Goal: Check status: Check status

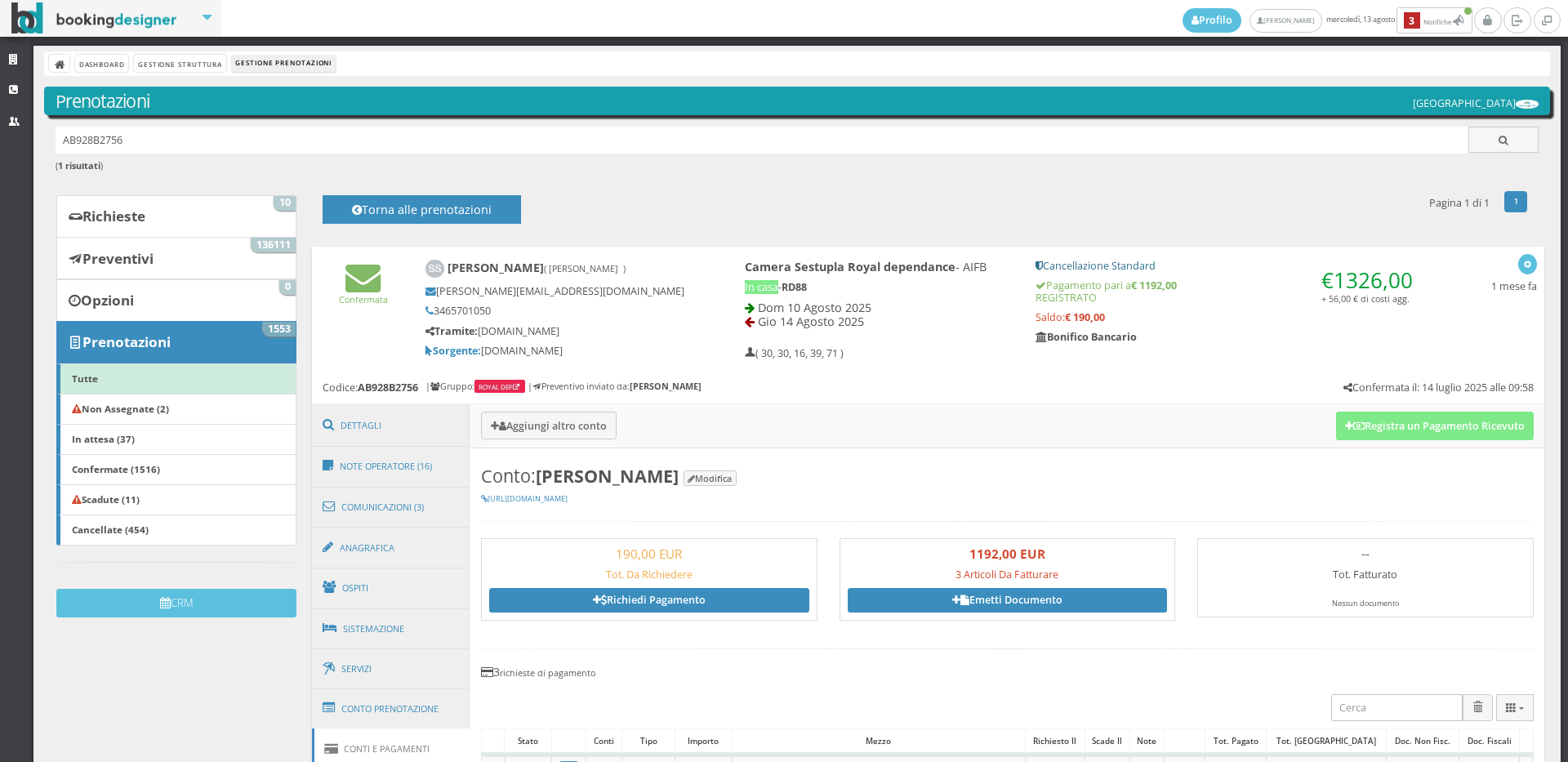
click at [639, 200] on div "1 prenotazione trovata 1 Pagina 1 di 1 Torna alle prenotazioni" at bounding box center [923, 209] width 1233 height 40
click at [570, 170] on h6 "( 1 risultati )" at bounding box center [797, 166] width 1485 height 11
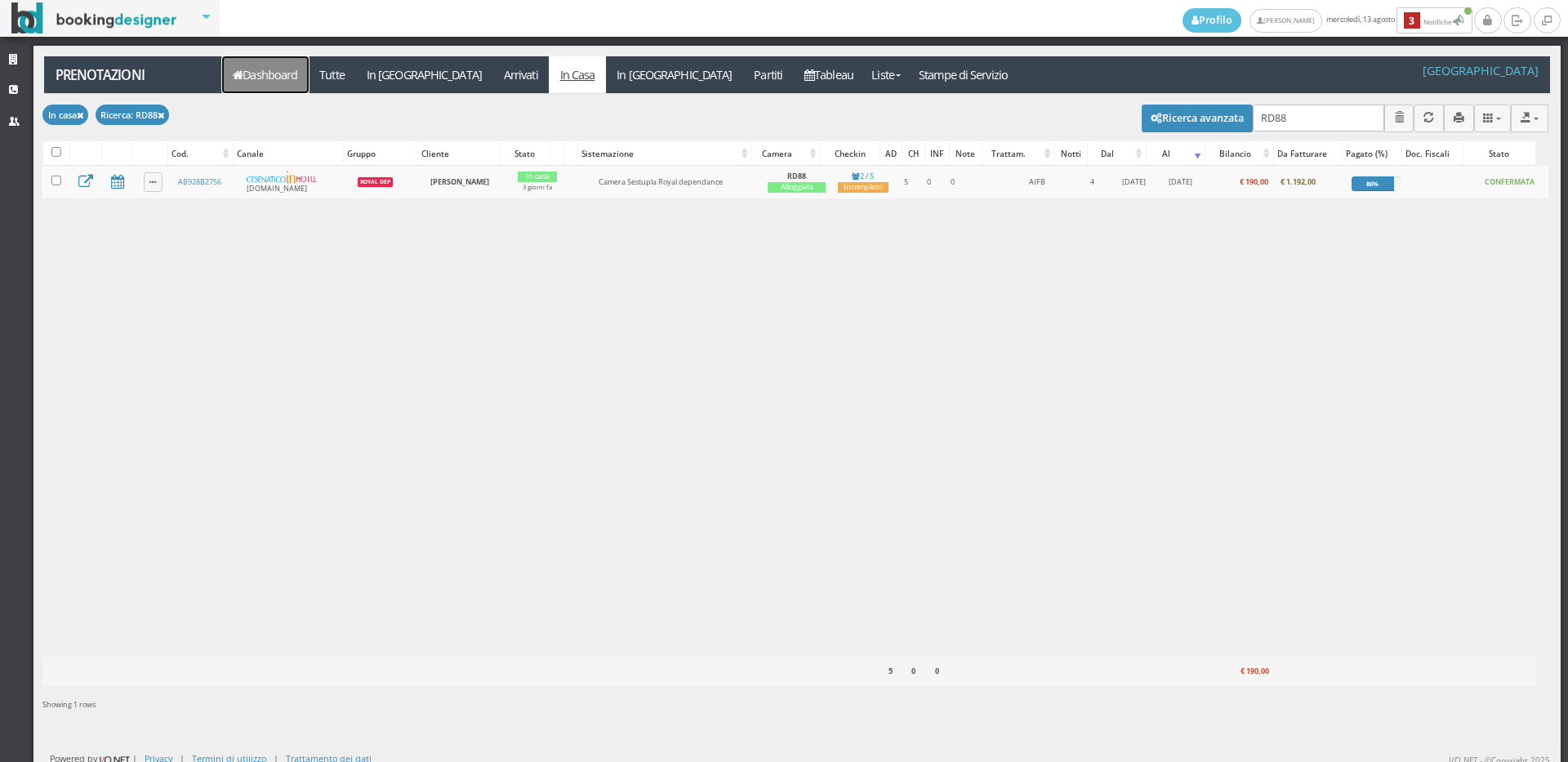
click at [268, 79] on link "Dashboard" at bounding box center [265, 75] width 87 height 37
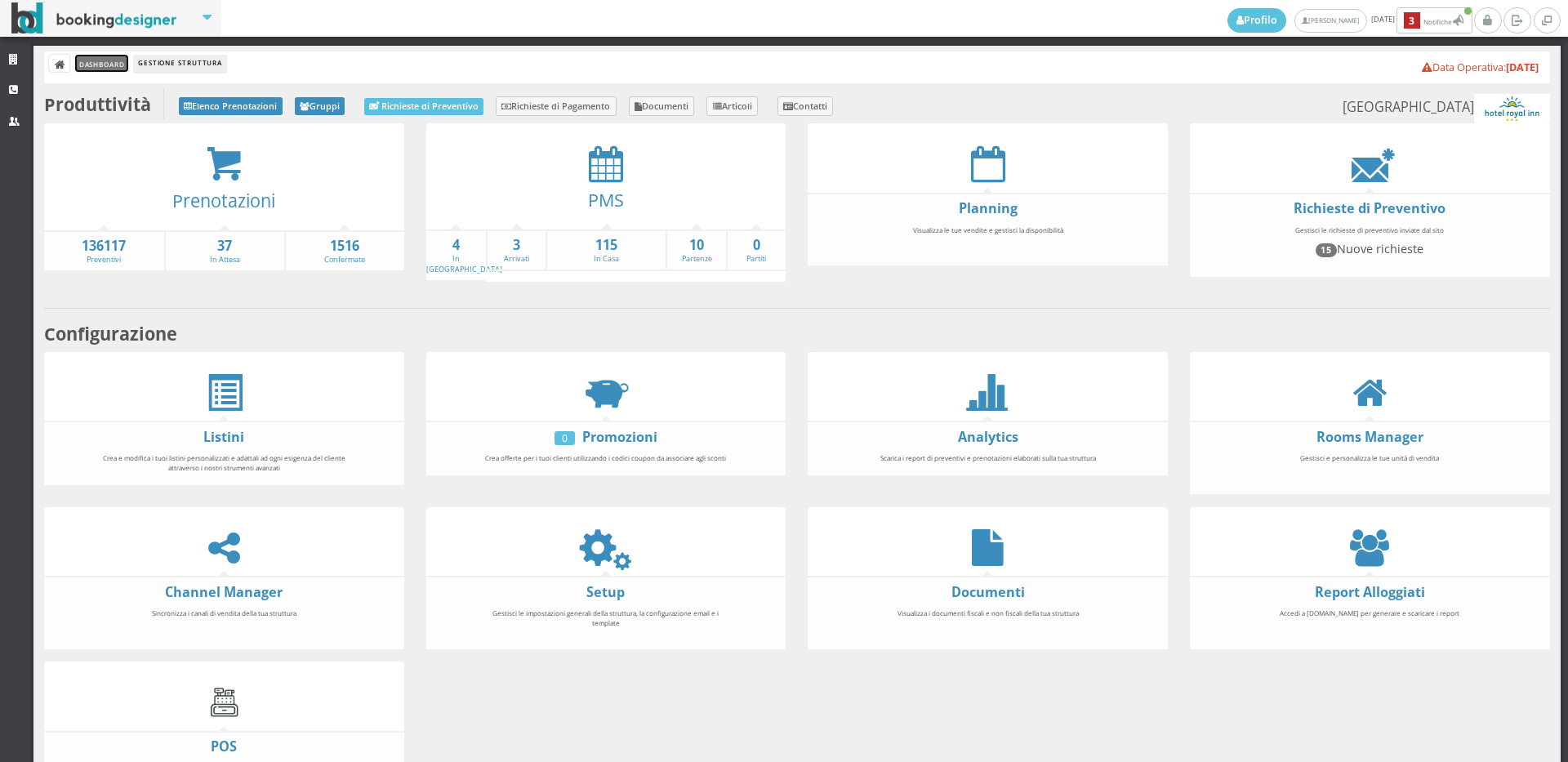
click at [84, 60] on link "Dashboard" at bounding box center [102, 63] width 53 height 18
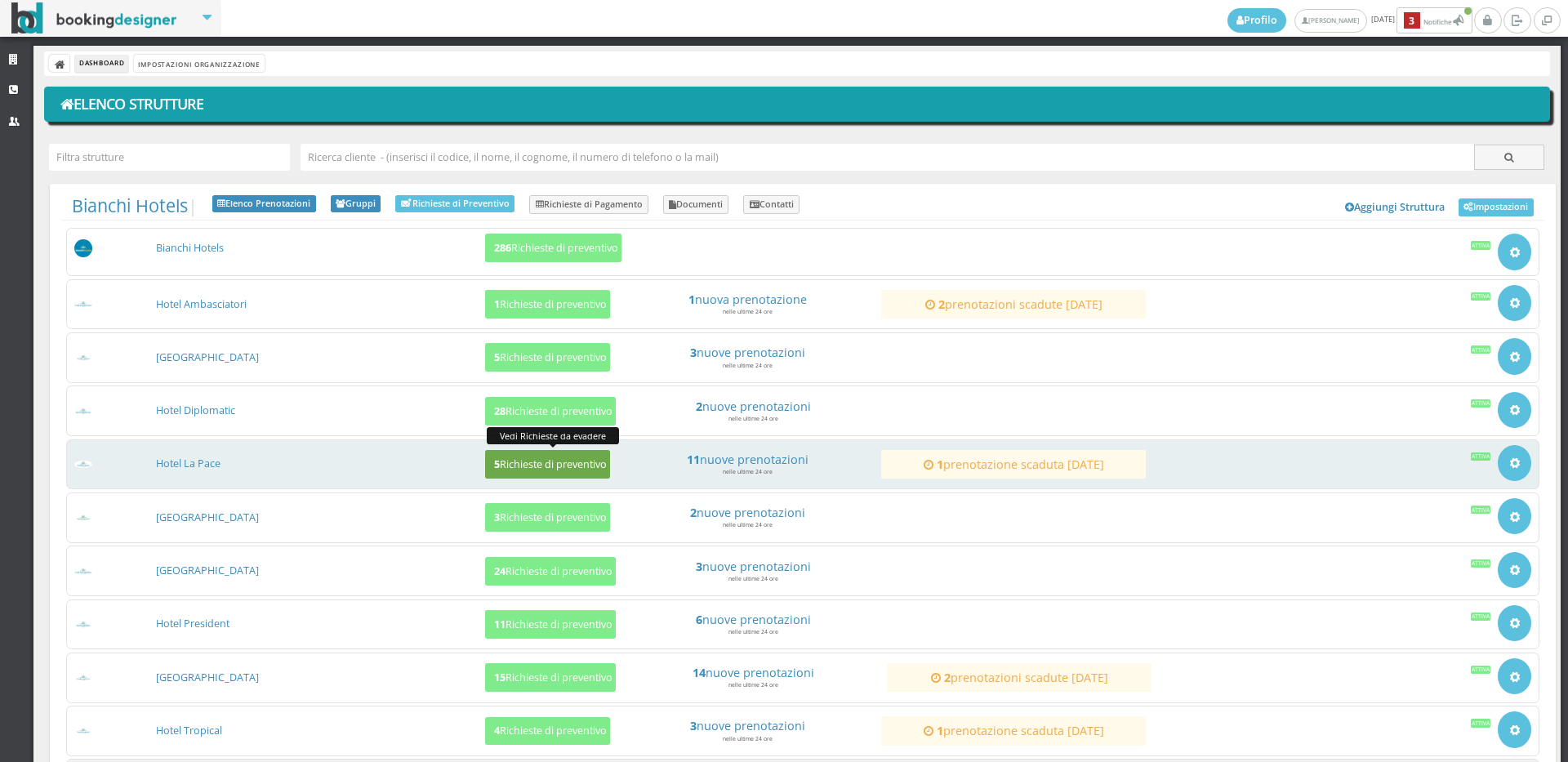
click at [526, 467] on h5 "5 Richieste di preventivo" at bounding box center [548, 464] width 118 height 12
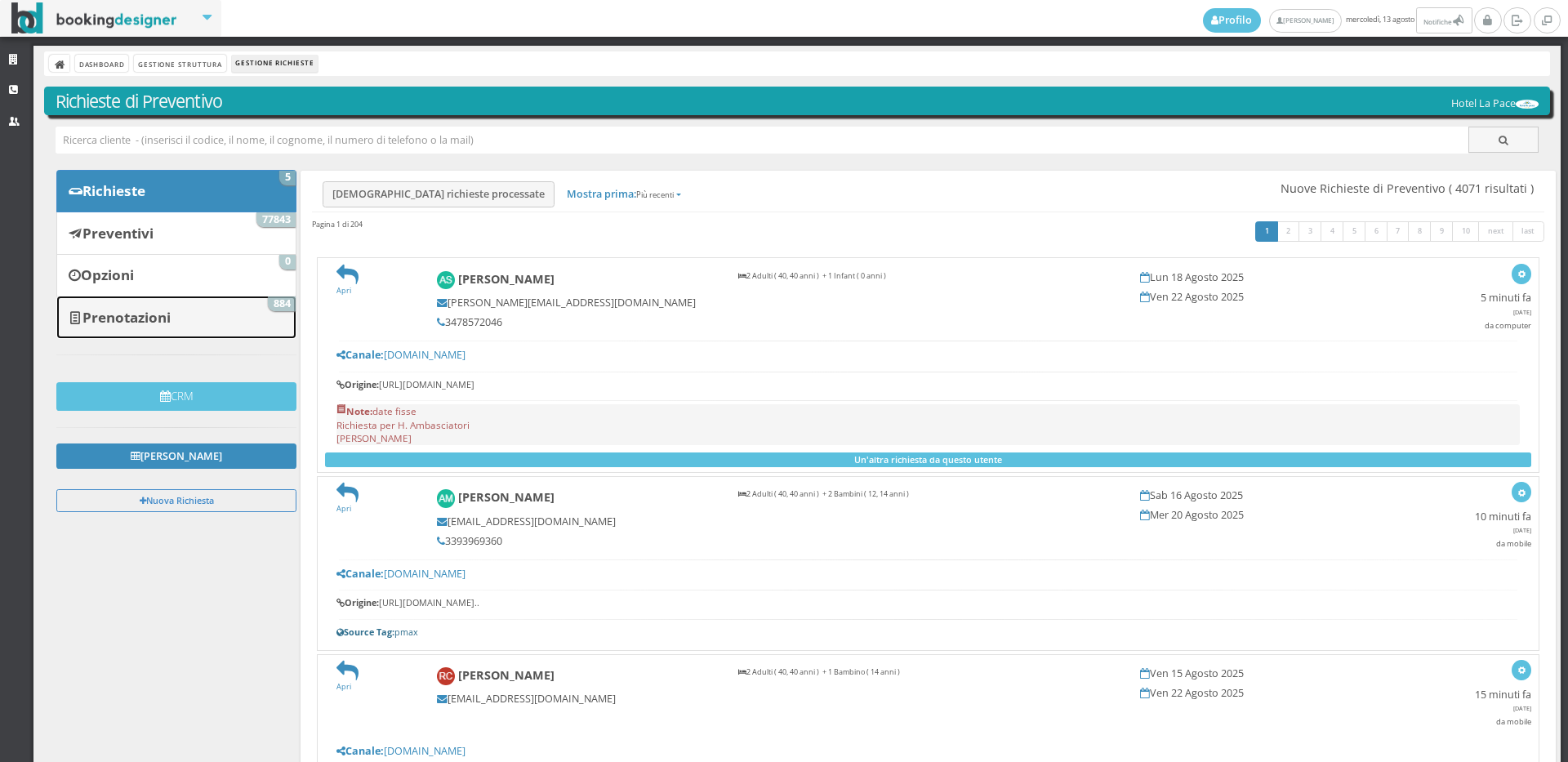
click at [237, 306] on link "Prenotazioni 884" at bounding box center [176, 317] width 241 height 42
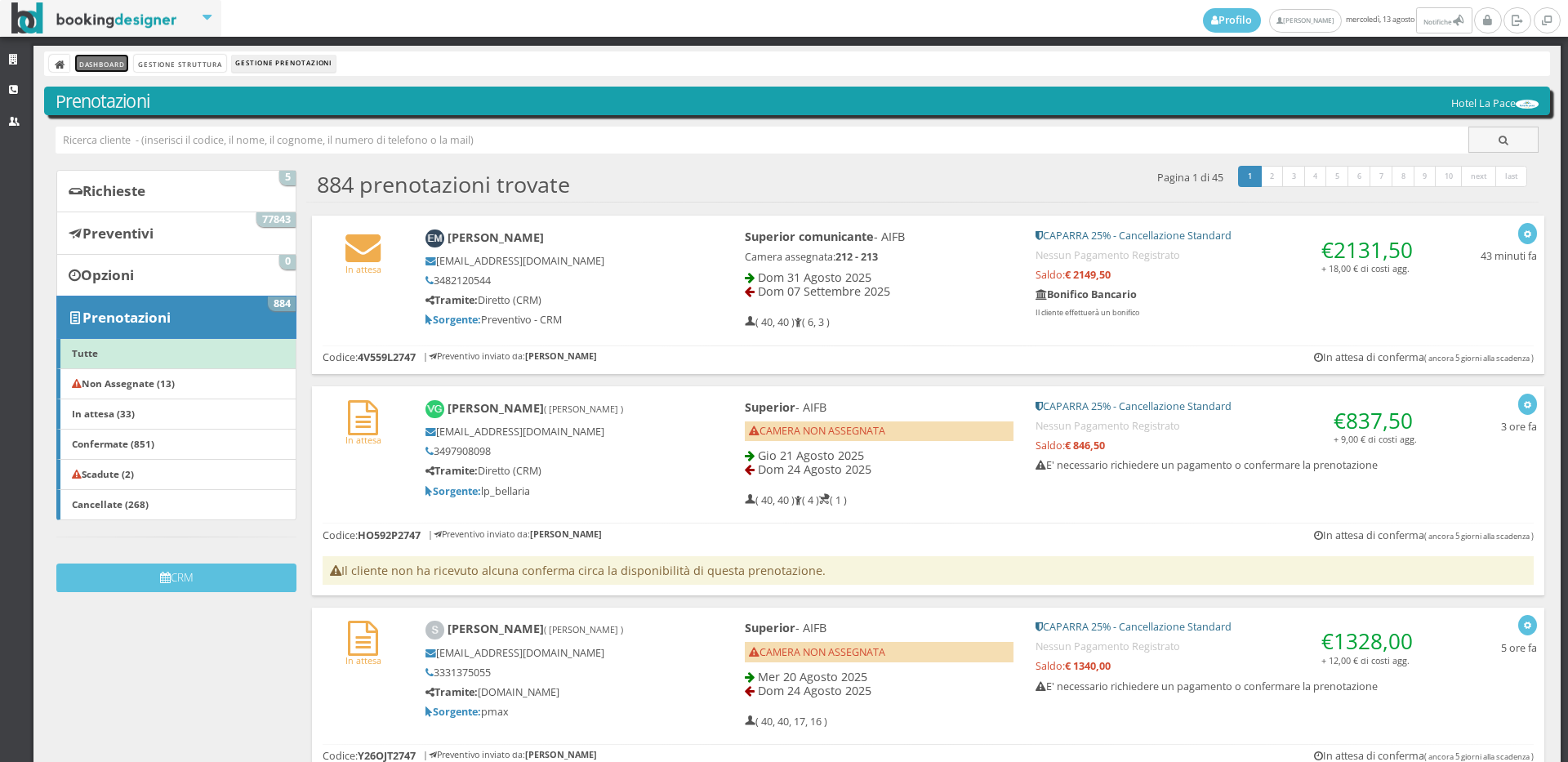
click at [104, 61] on link "Dashboard" at bounding box center [102, 63] width 53 height 18
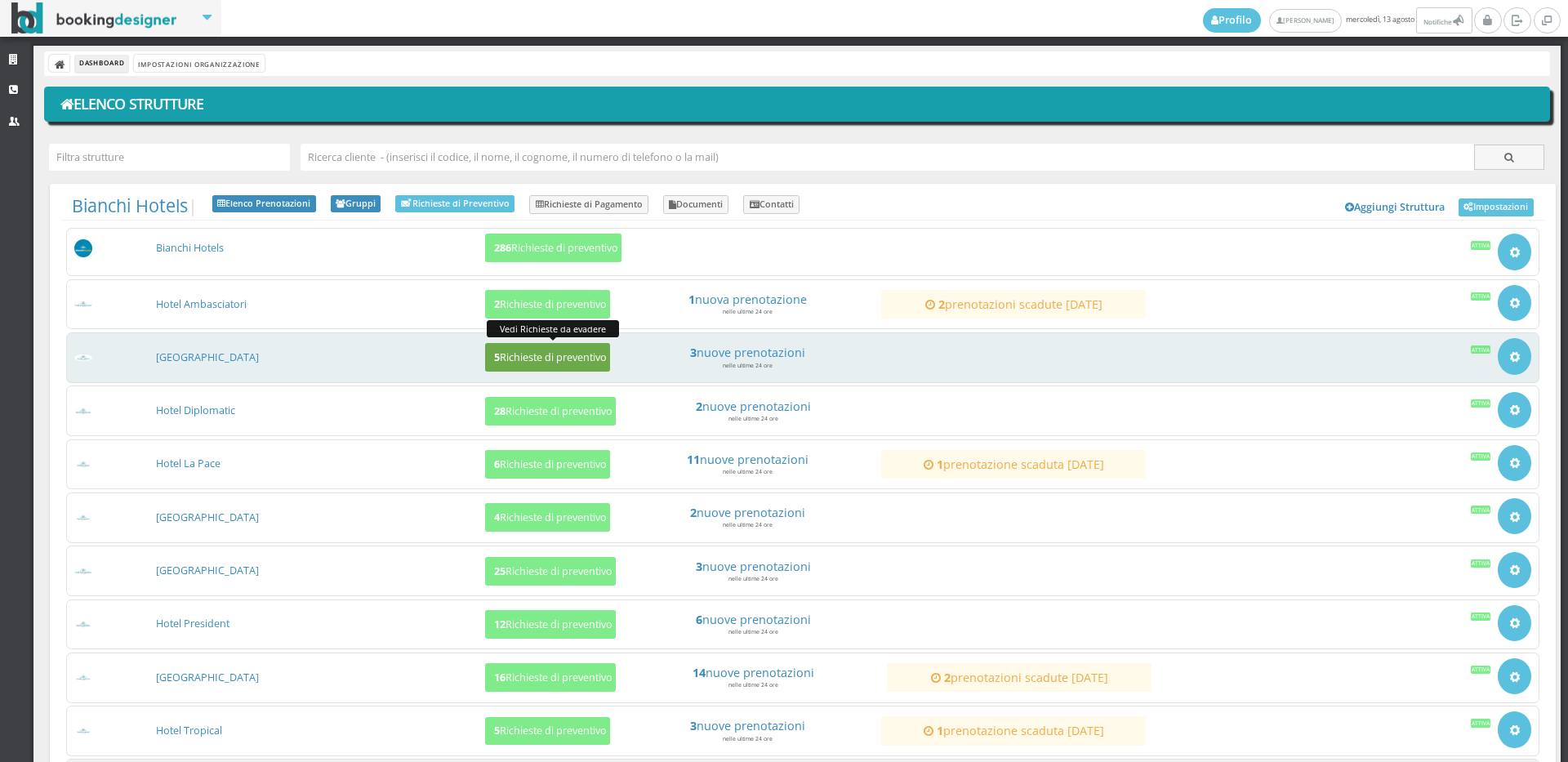
click at [523, 357] on h5 "5 Richieste di preventivo" at bounding box center [548, 357] width 118 height 12
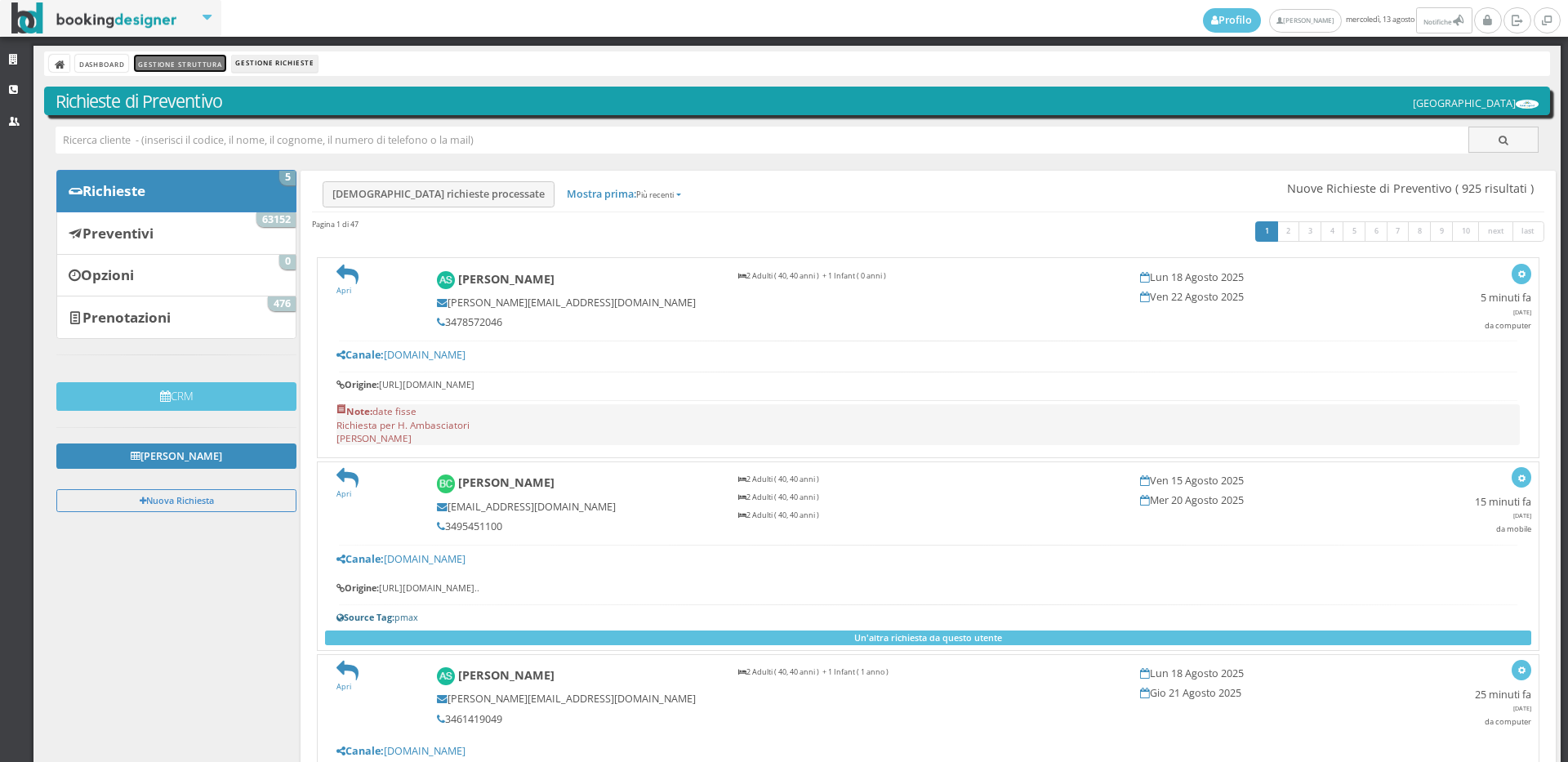
click at [194, 65] on link "Gestione Struttura" at bounding box center [180, 63] width 91 height 18
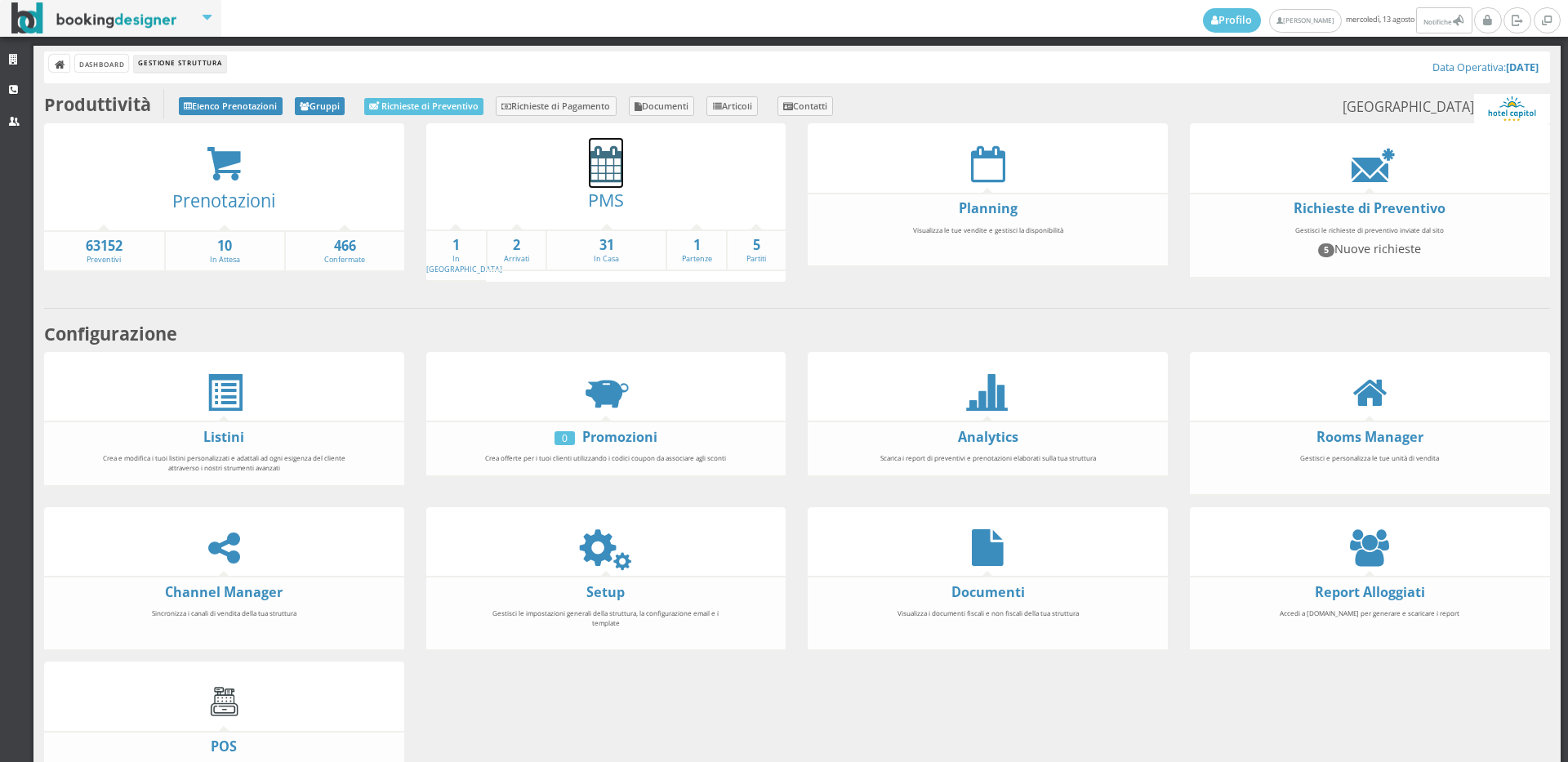
click at [597, 165] on icon at bounding box center [606, 164] width 34 height 37
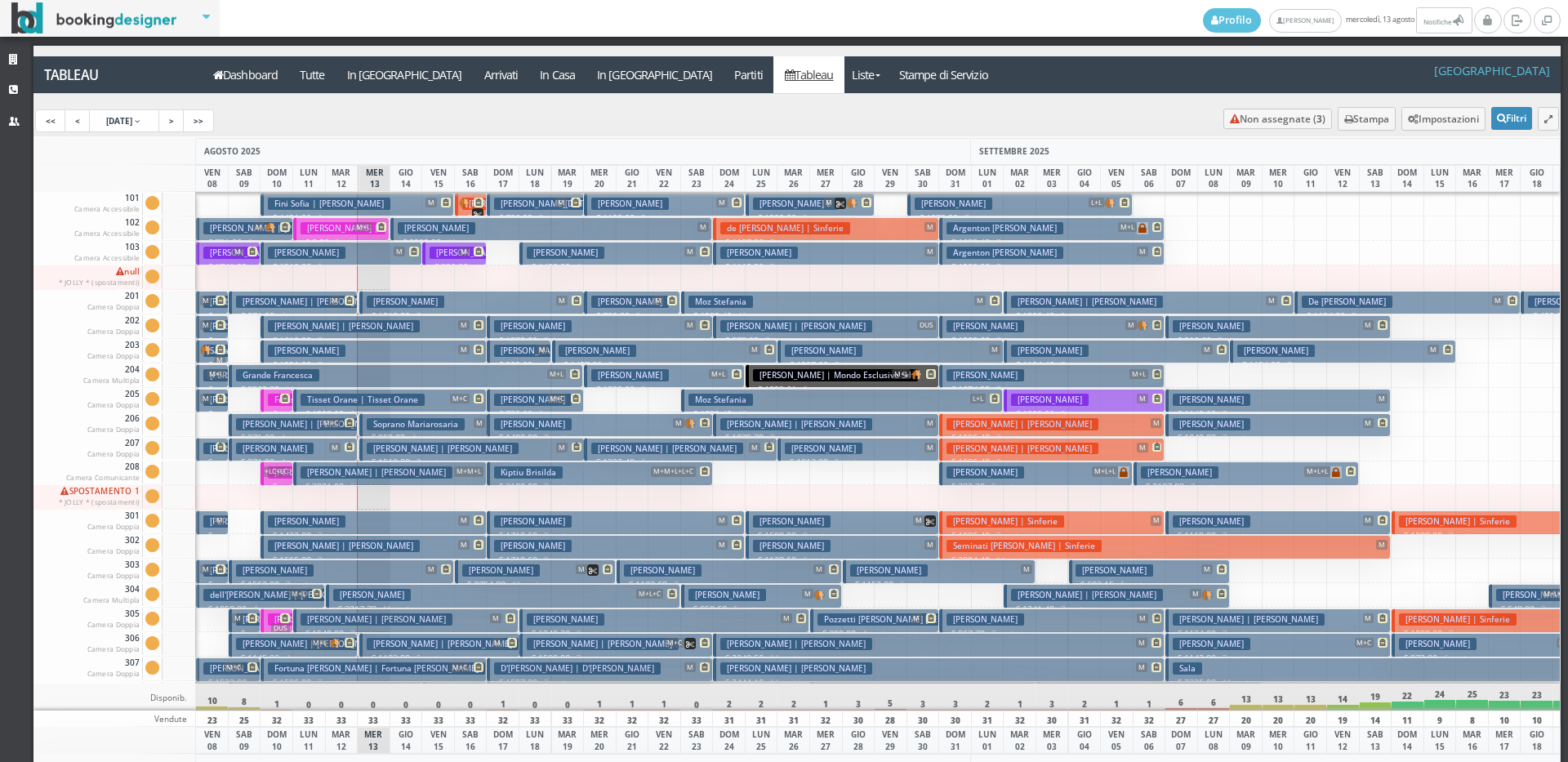
click at [560, 394] on span "M+C" at bounding box center [557, 398] width 19 height 10
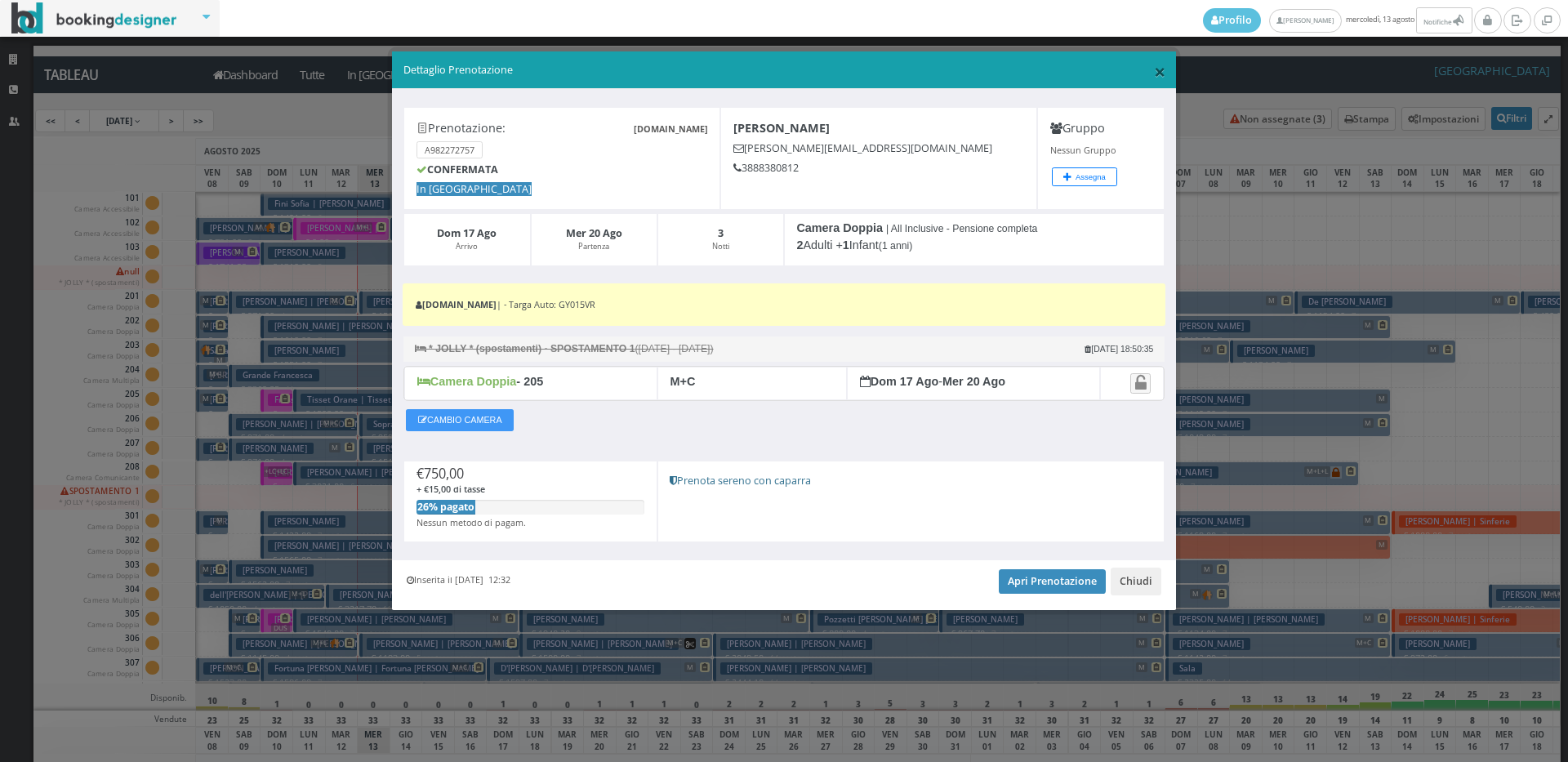
click at [1154, 68] on span "×" at bounding box center [1160, 71] width 11 height 28
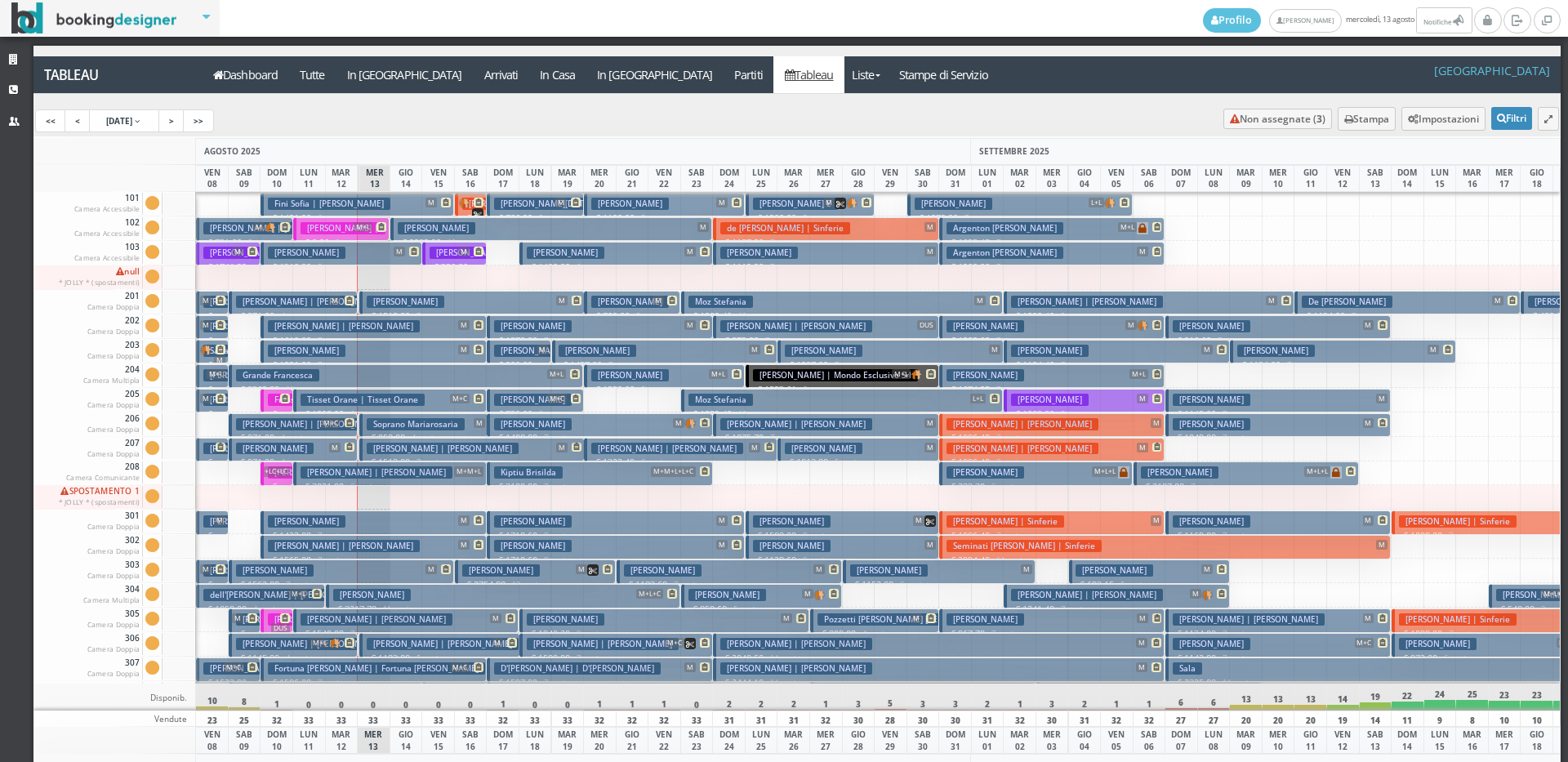
click at [732, 393] on h3 "Moz Stefania" at bounding box center [721, 399] width 65 height 12
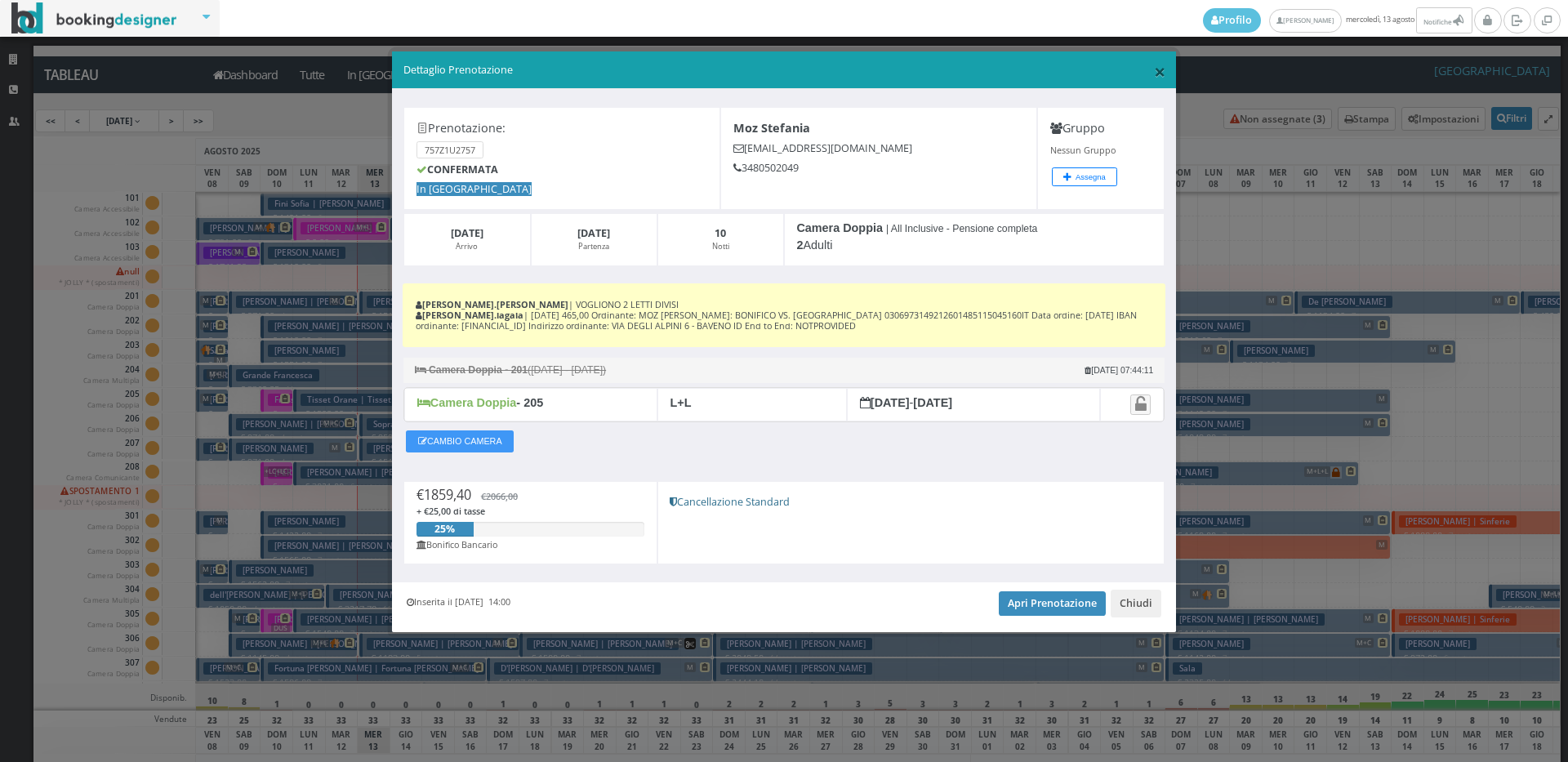
click at [1157, 68] on span "×" at bounding box center [1160, 71] width 11 height 28
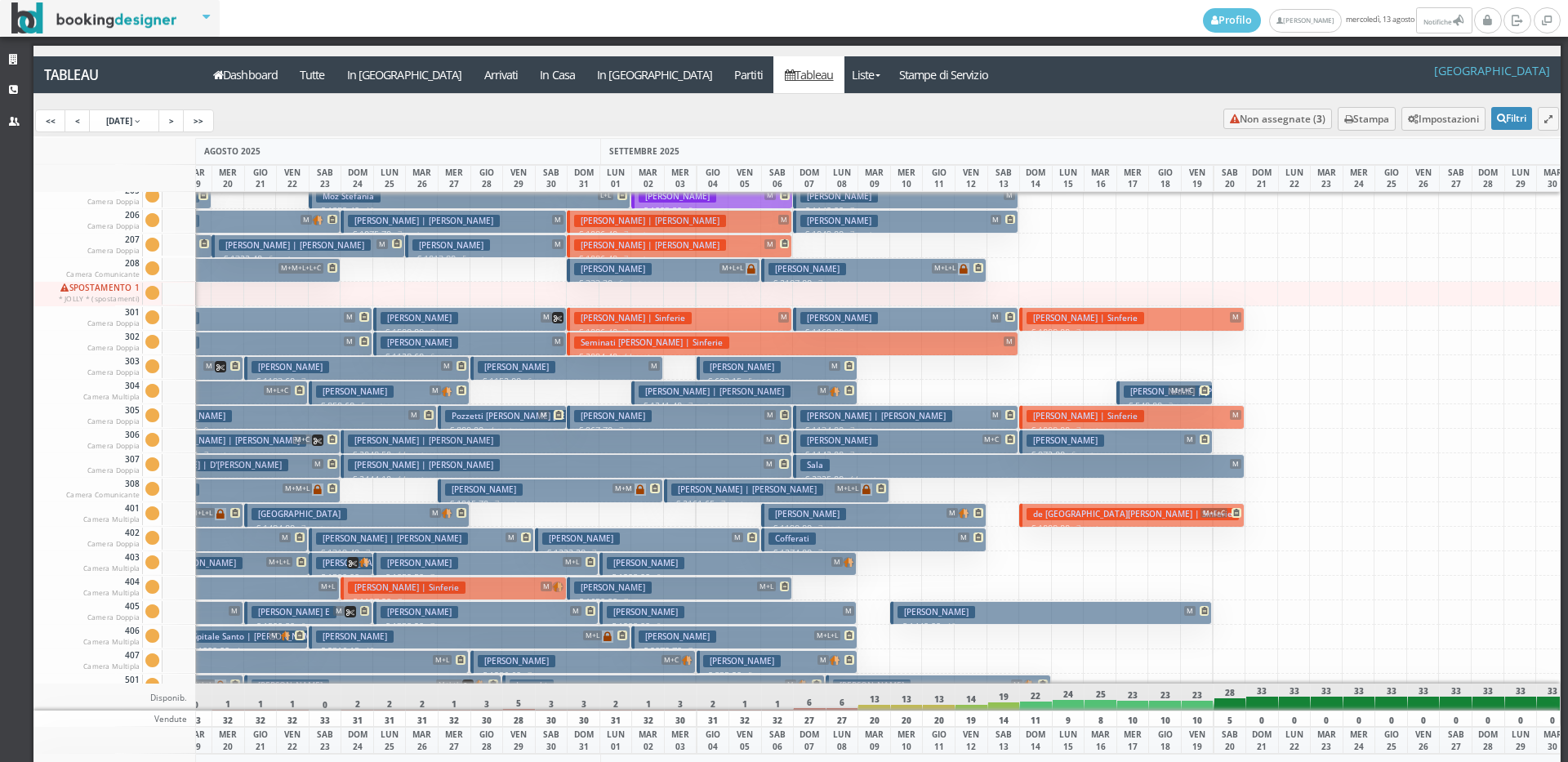
scroll to position [0, 372]
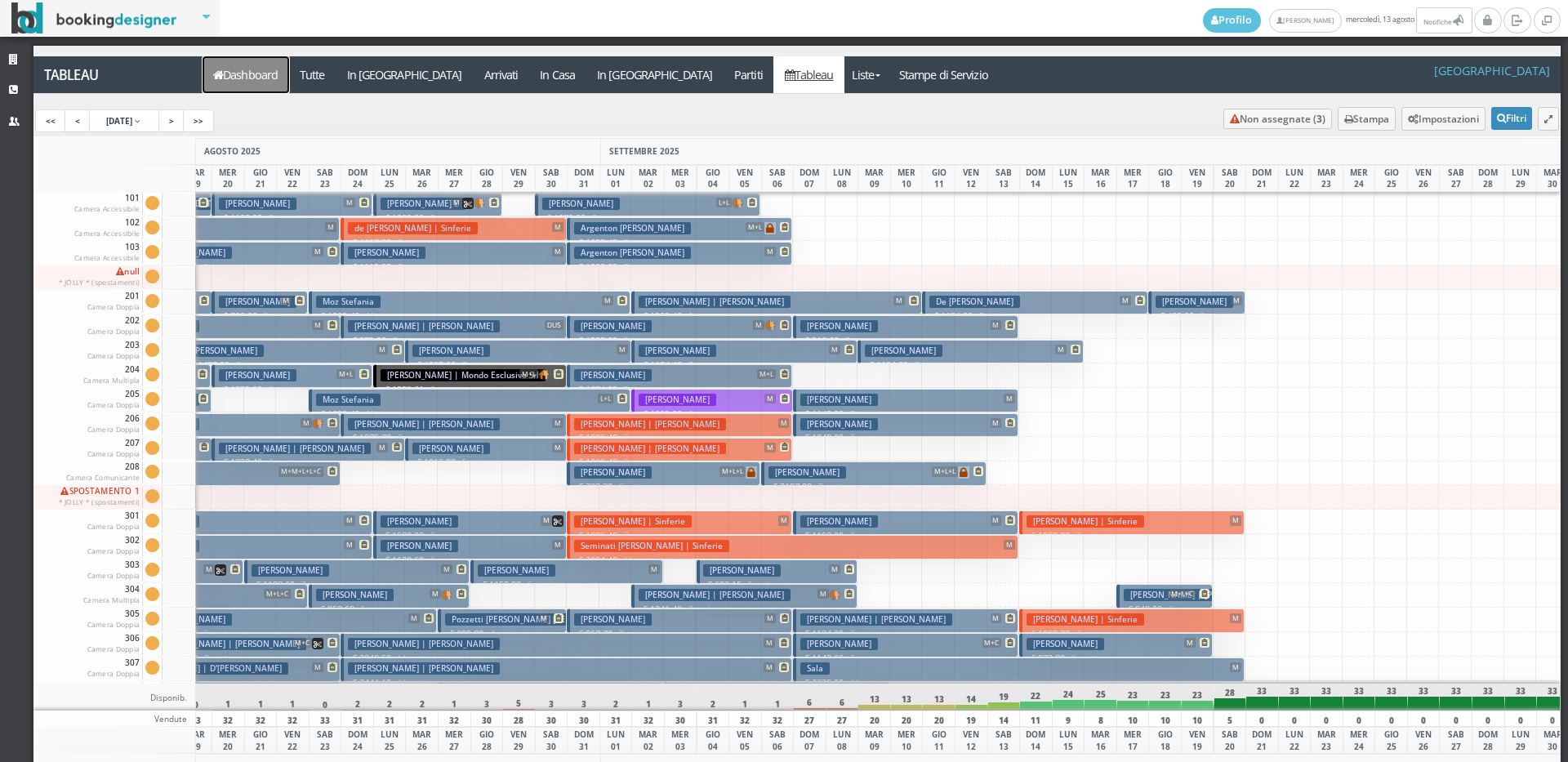
click at [258, 75] on link "Dashboard" at bounding box center [246, 75] width 87 height 37
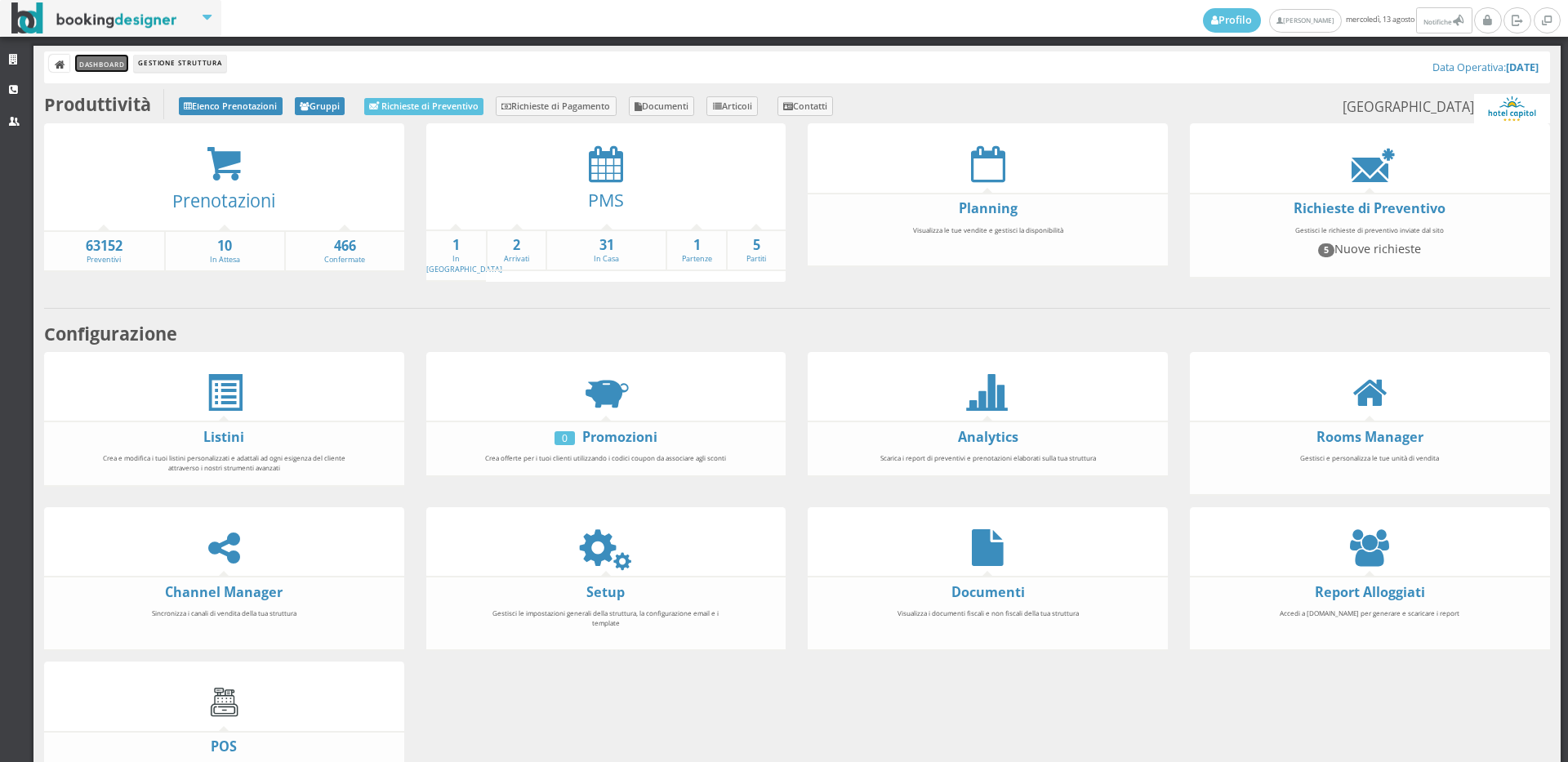
click at [111, 65] on link "Dashboard" at bounding box center [102, 63] width 53 height 18
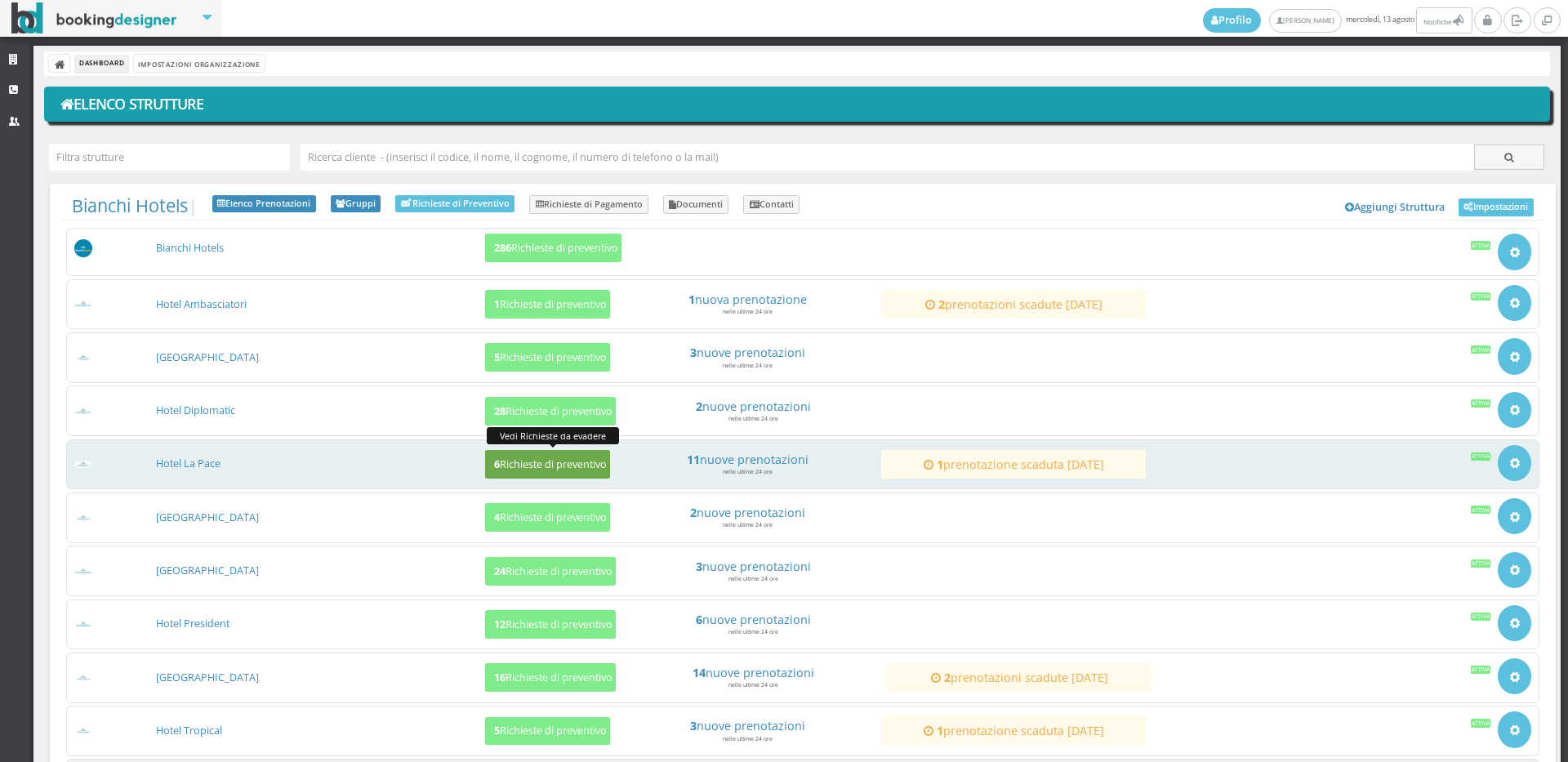
click at [544, 463] on h5 "6 Richieste di preventivo" at bounding box center [548, 464] width 118 height 12
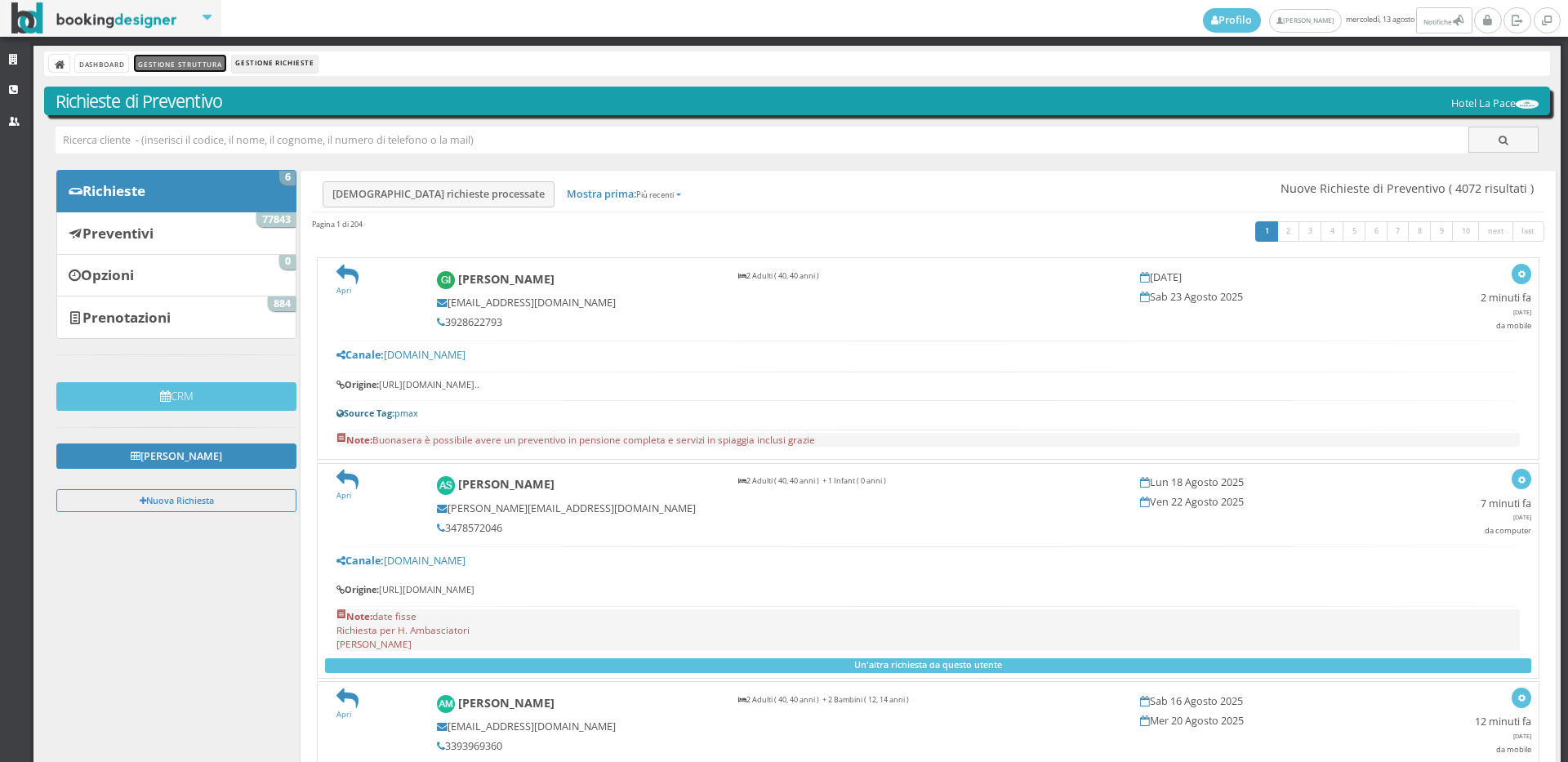
click at [194, 62] on link "Gestione Struttura" at bounding box center [180, 63] width 91 height 18
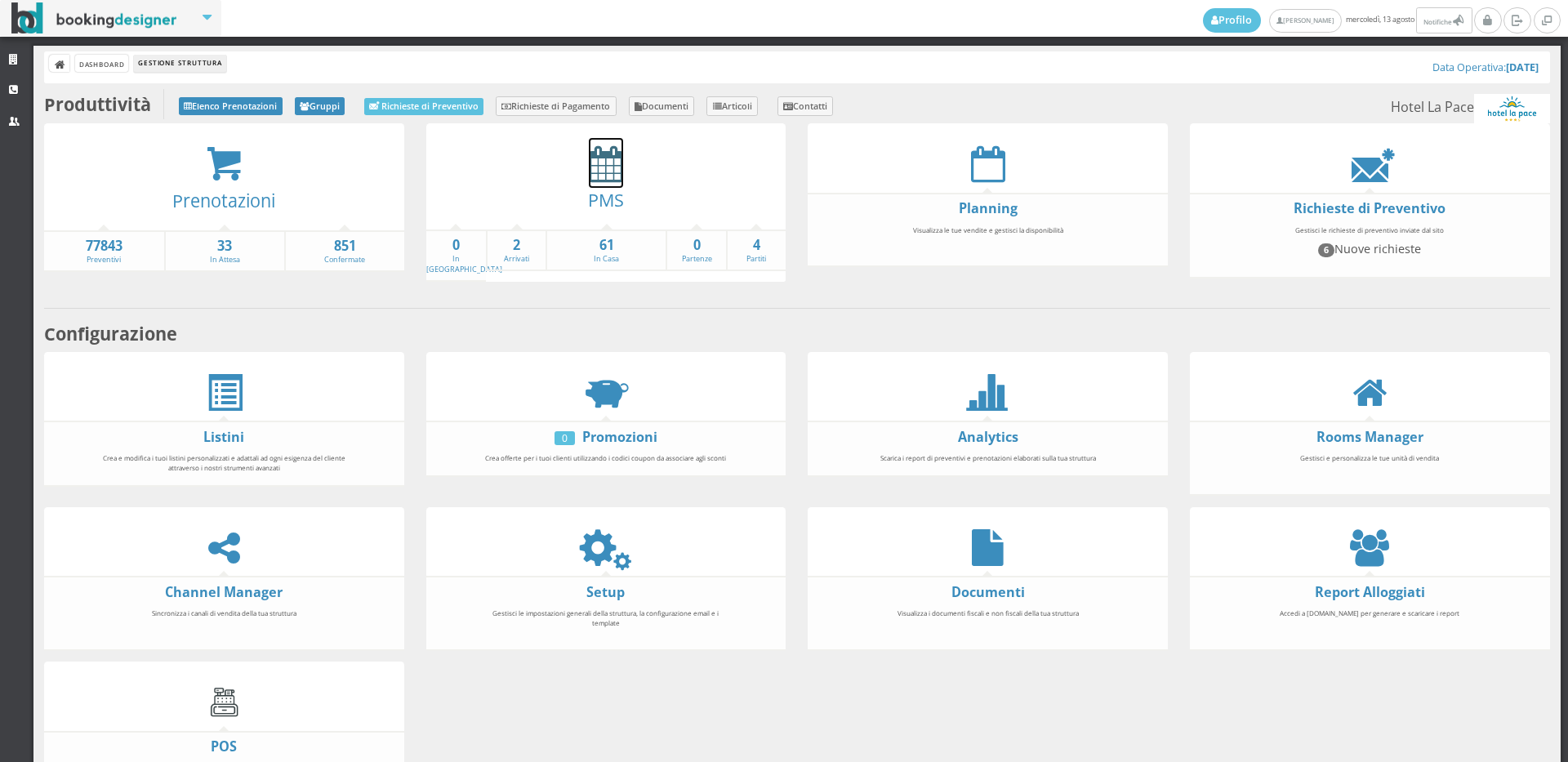
click at [606, 173] on icon at bounding box center [606, 164] width 34 height 37
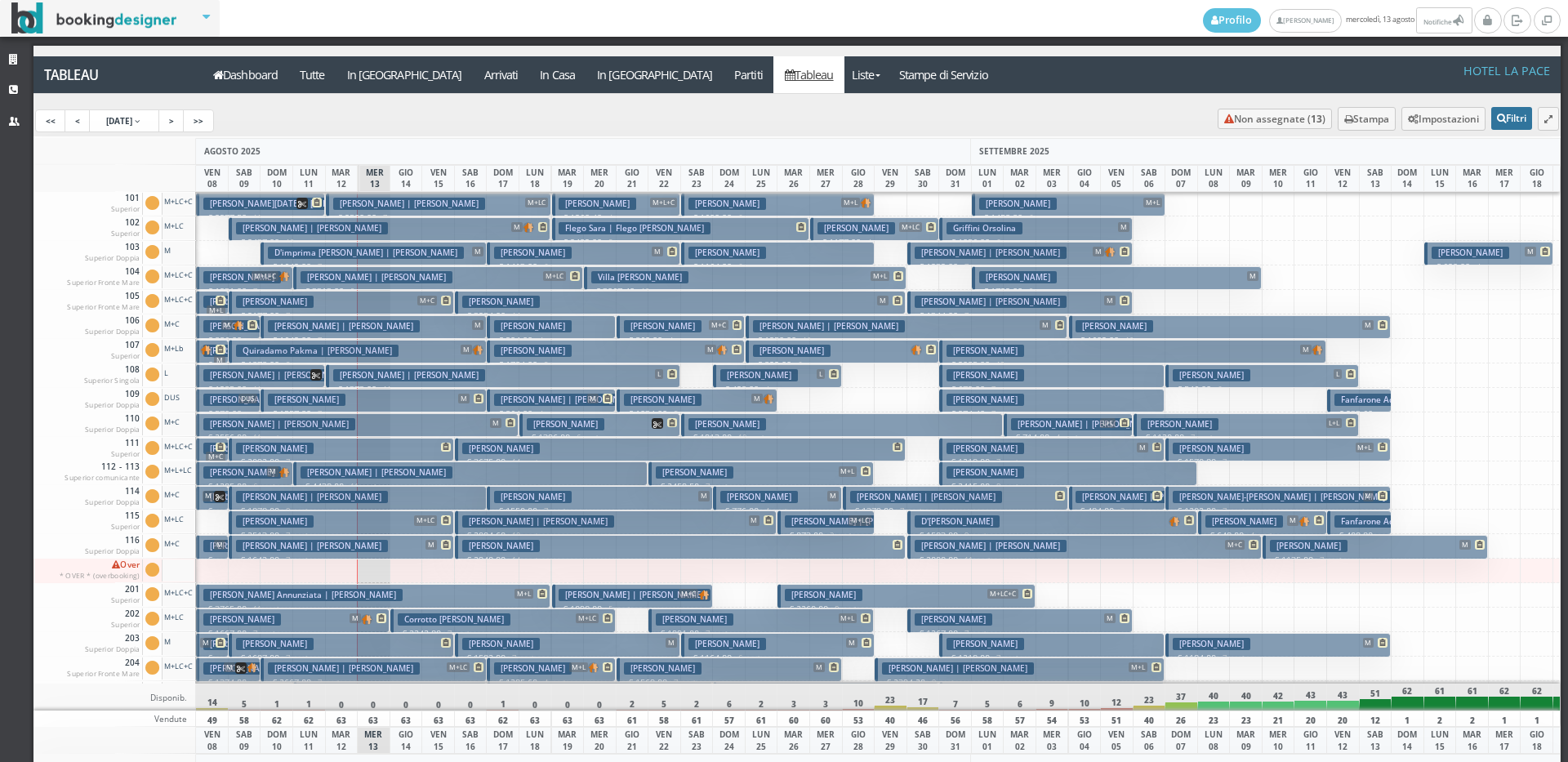
click at [1497, 118] on button "Filtri" at bounding box center [1512, 119] width 41 height 23
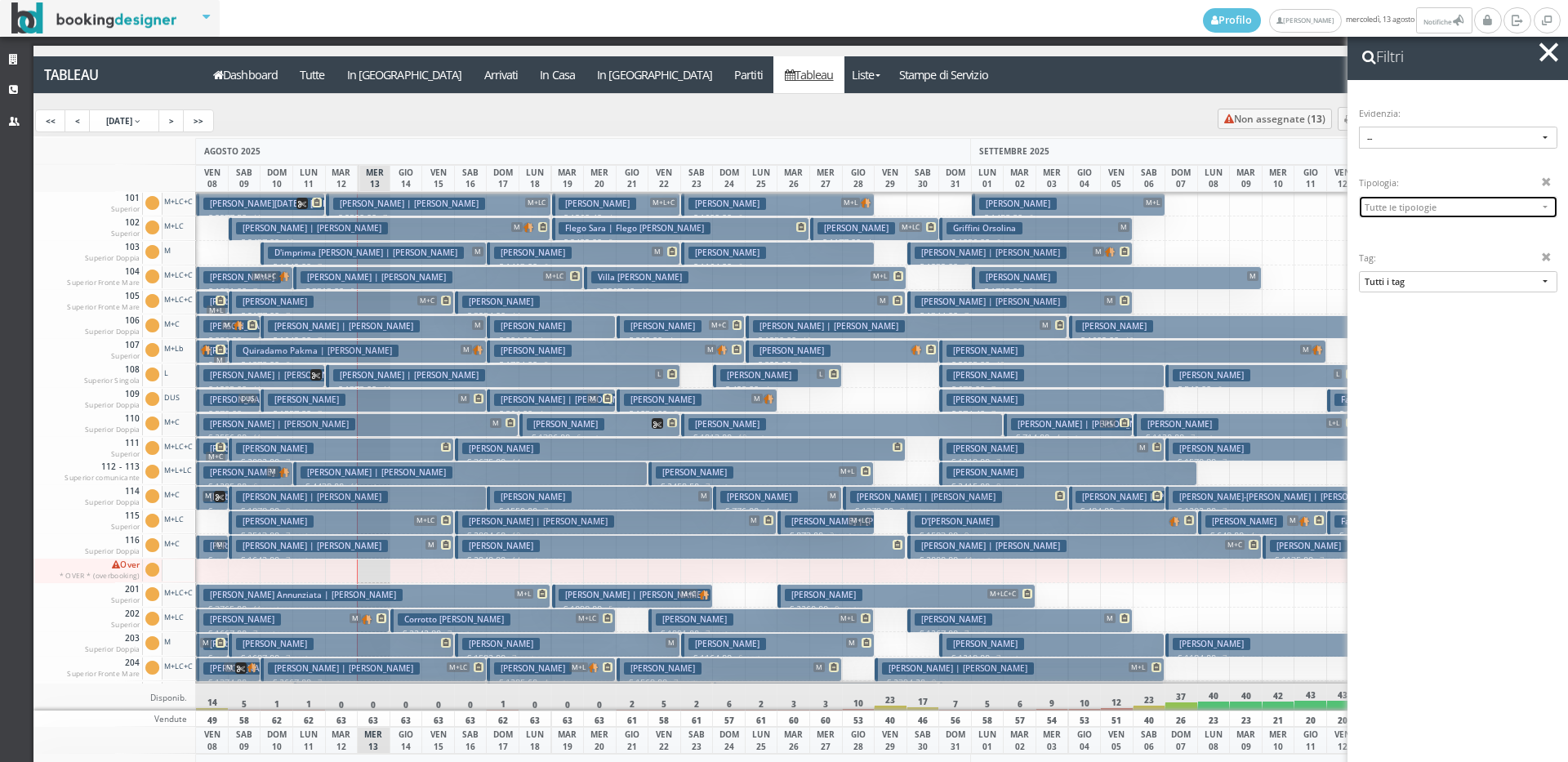
click at [1445, 205] on span "Tutte le tipologie" at bounding box center [1451, 207] width 173 height 12
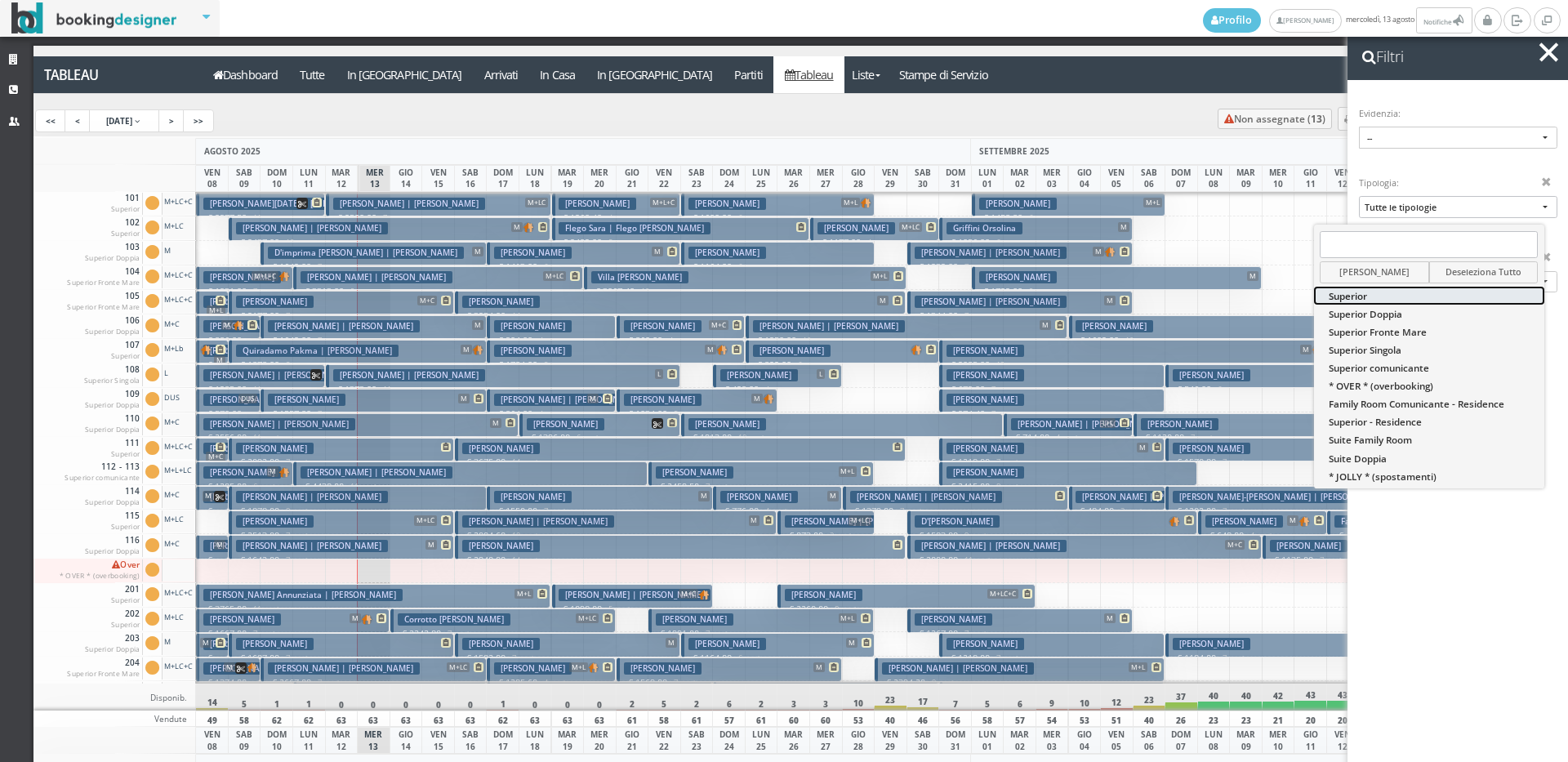
click at [1399, 292] on link "Superior" at bounding box center [1429, 296] width 230 height 18
select select "12151"
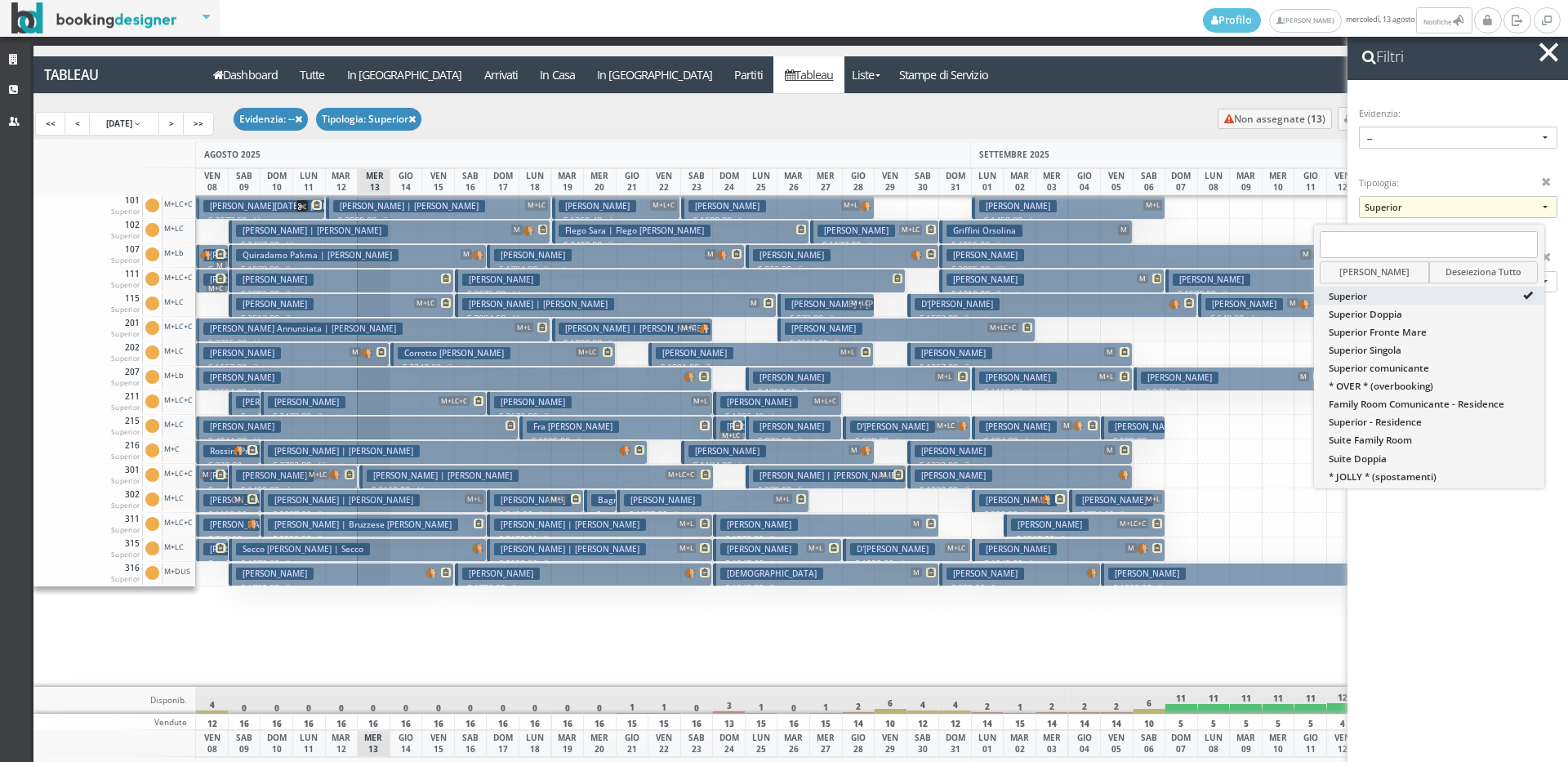
click at [1545, 54] on span "button" at bounding box center [1549, 51] width 18 height 18
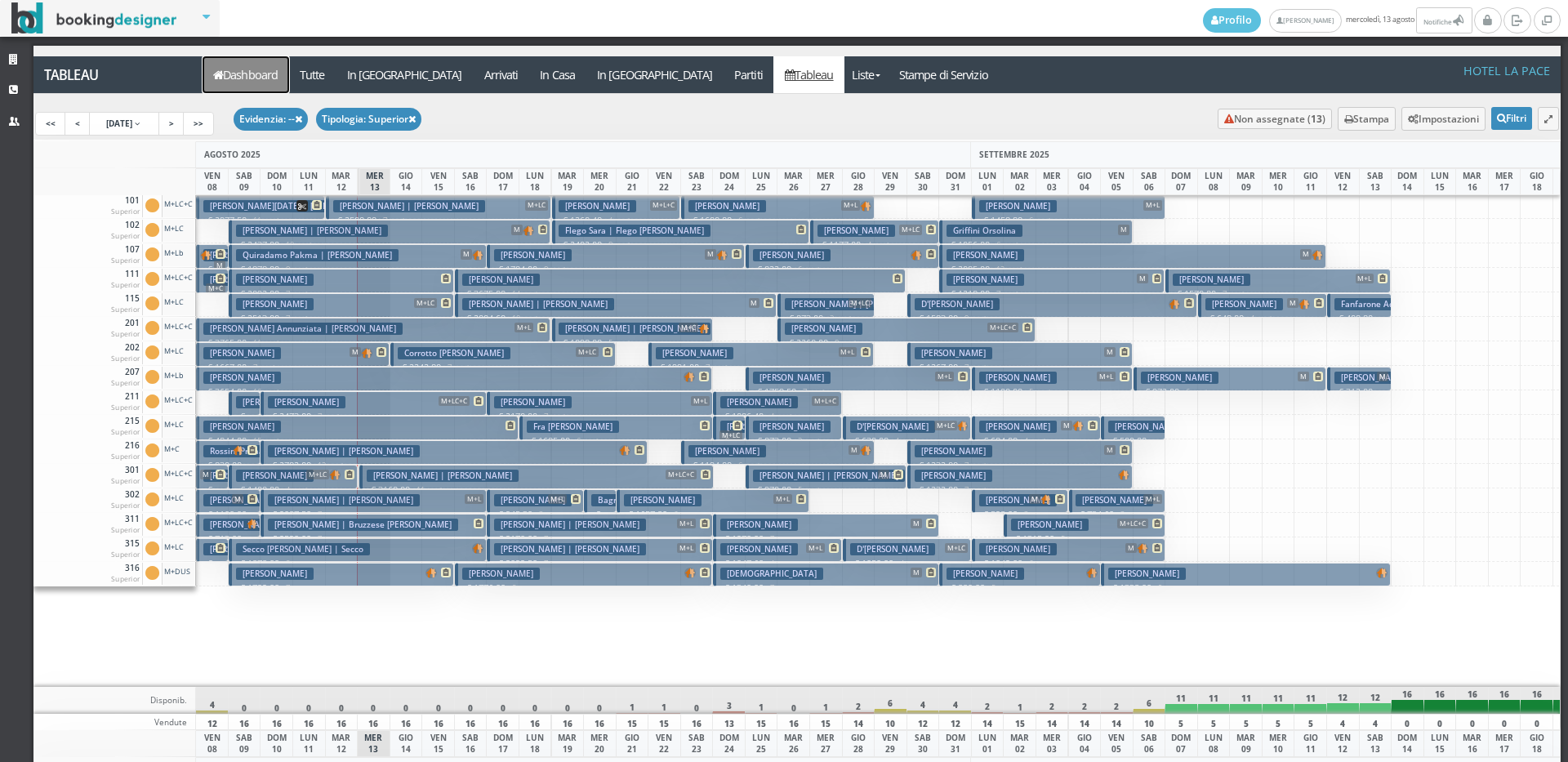
click at [252, 71] on link "Dashboard" at bounding box center [246, 75] width 87 height 37
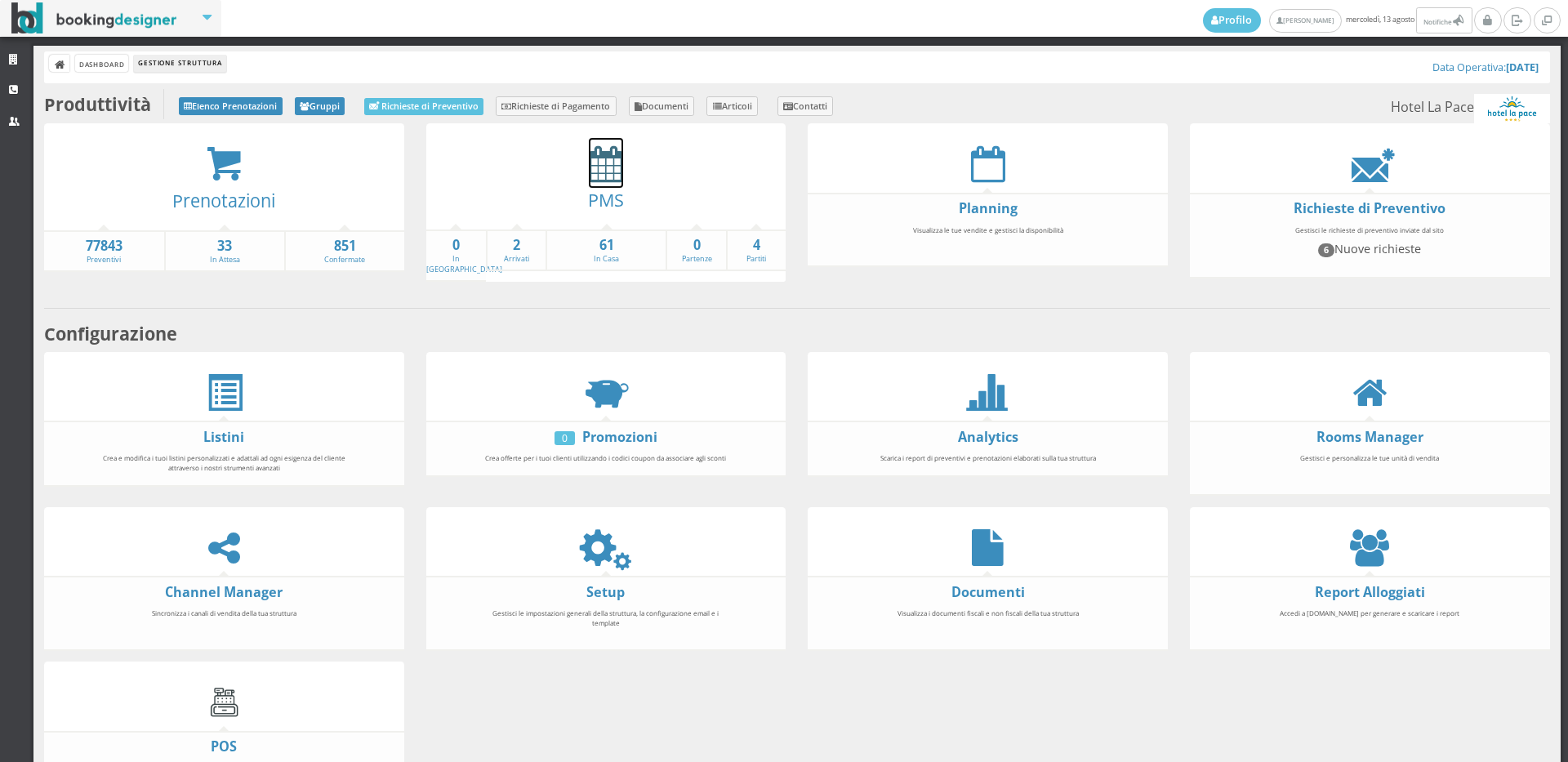
click at [611, 174] on icon at bounding box center [606, 164] width 34 height 37
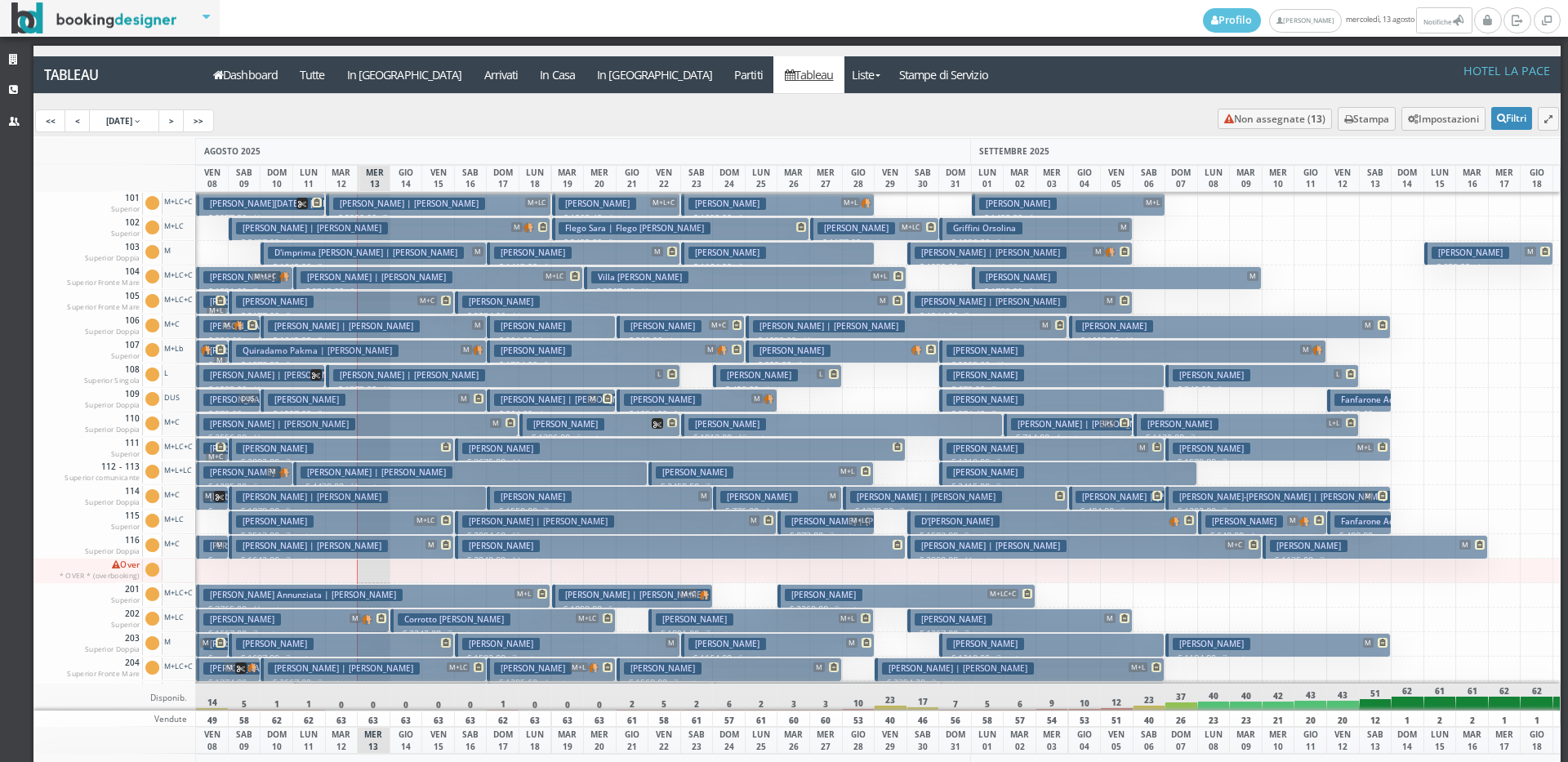
click at [977, 450] on h3 "[PERSON_NAME]" at bounding box center [985, 449] width 77 height 12
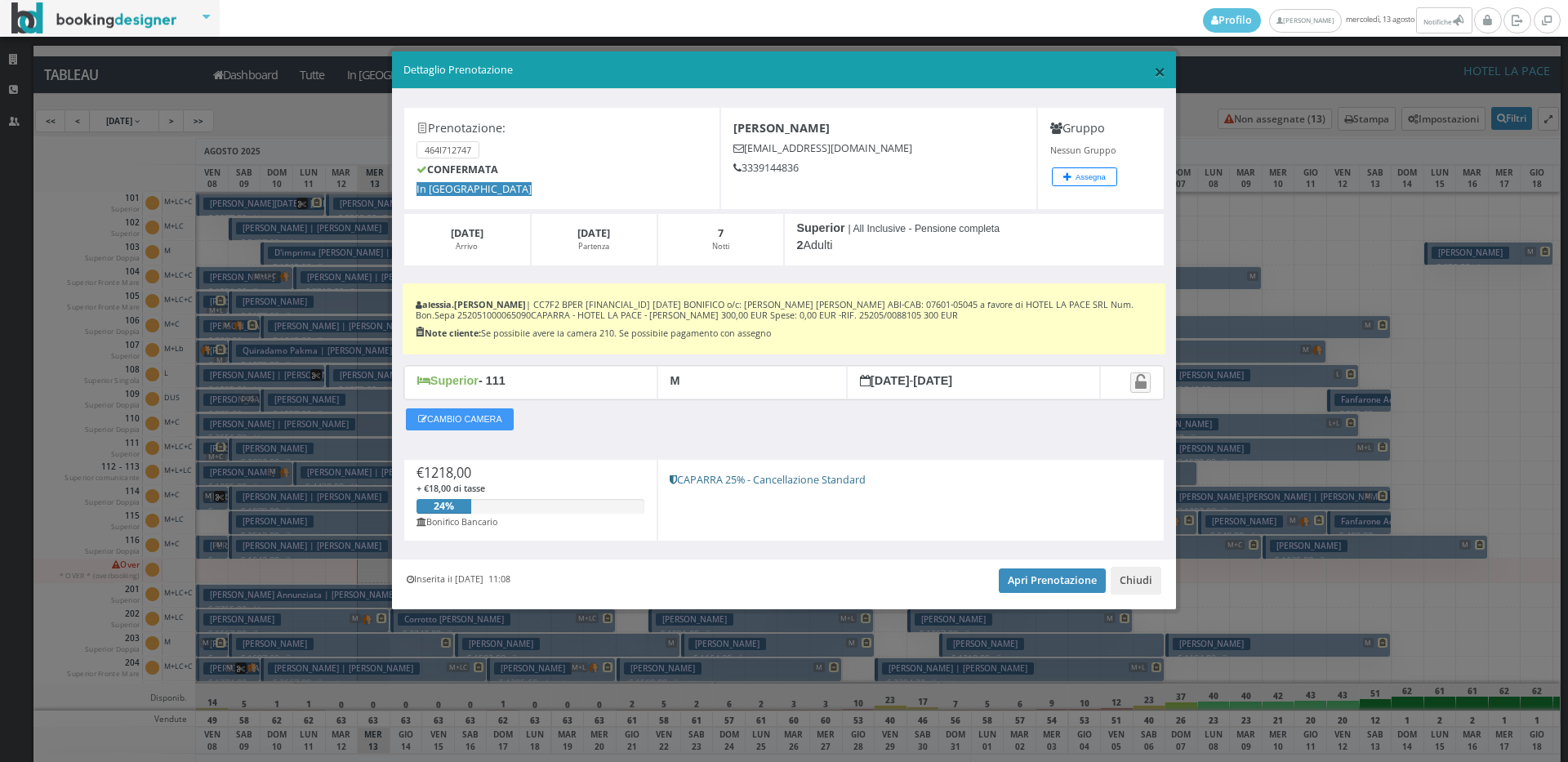
click at [1156, 70] on span "×" at bounding box center [1160, 71] width 11 height 28
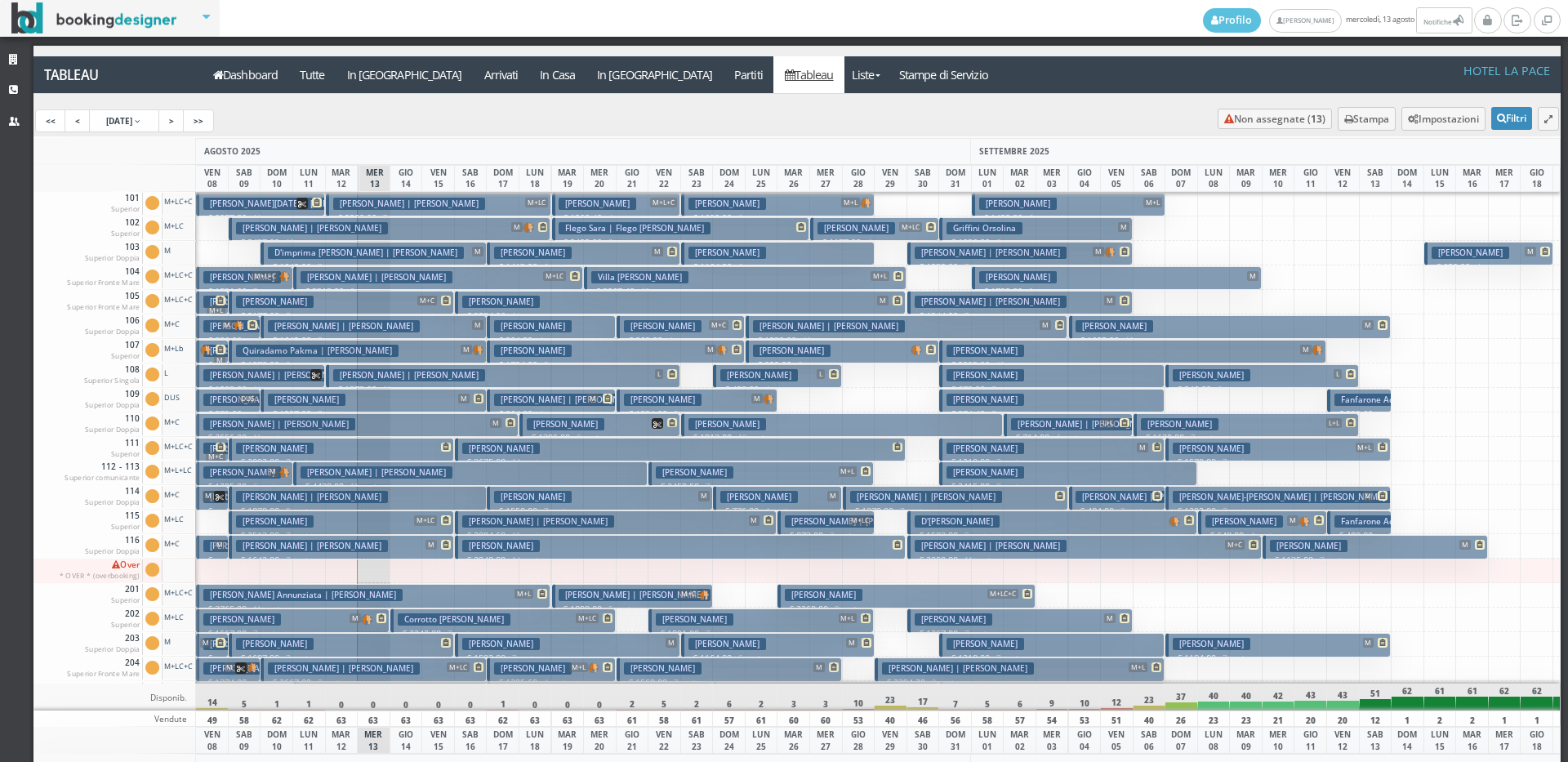
click at [1206, 450] on h3 "[PERSON_NAME]" at bounding box center [1212, 449] width 77 height 12
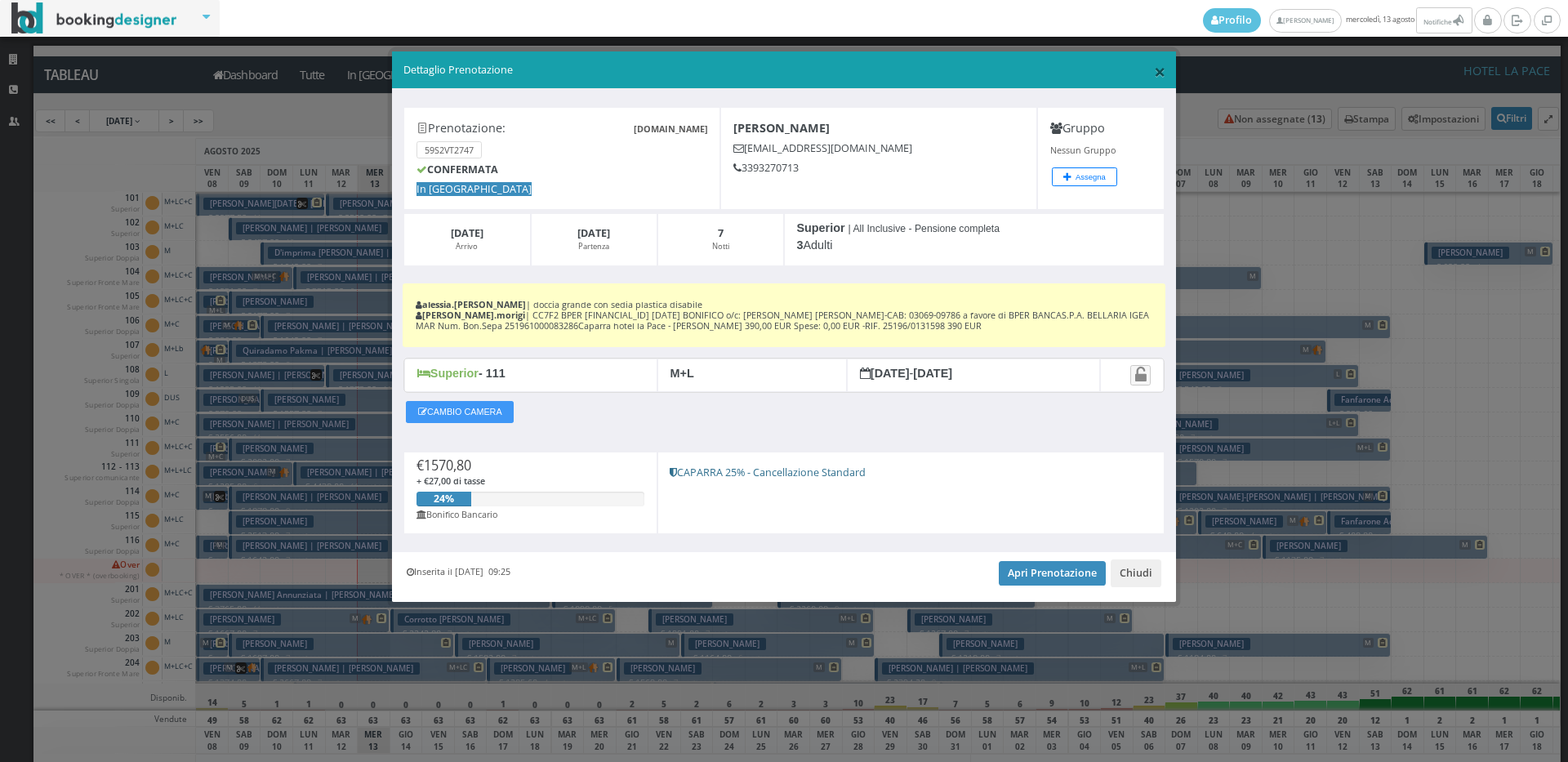
click at [1157, 71] on span "×" at bounding box center [1160, 71] width 11 height 28
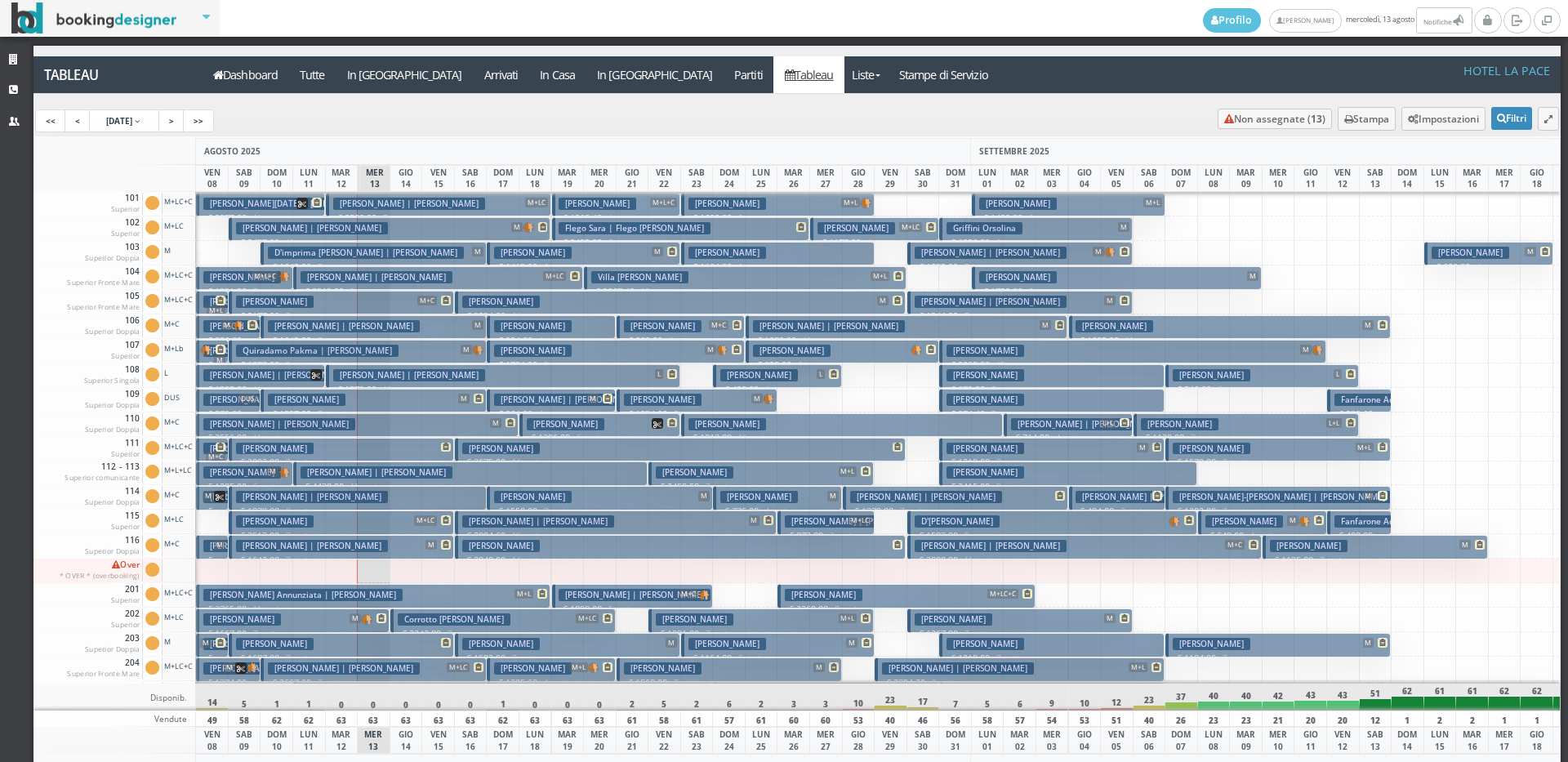
scroll to position [82, 0]
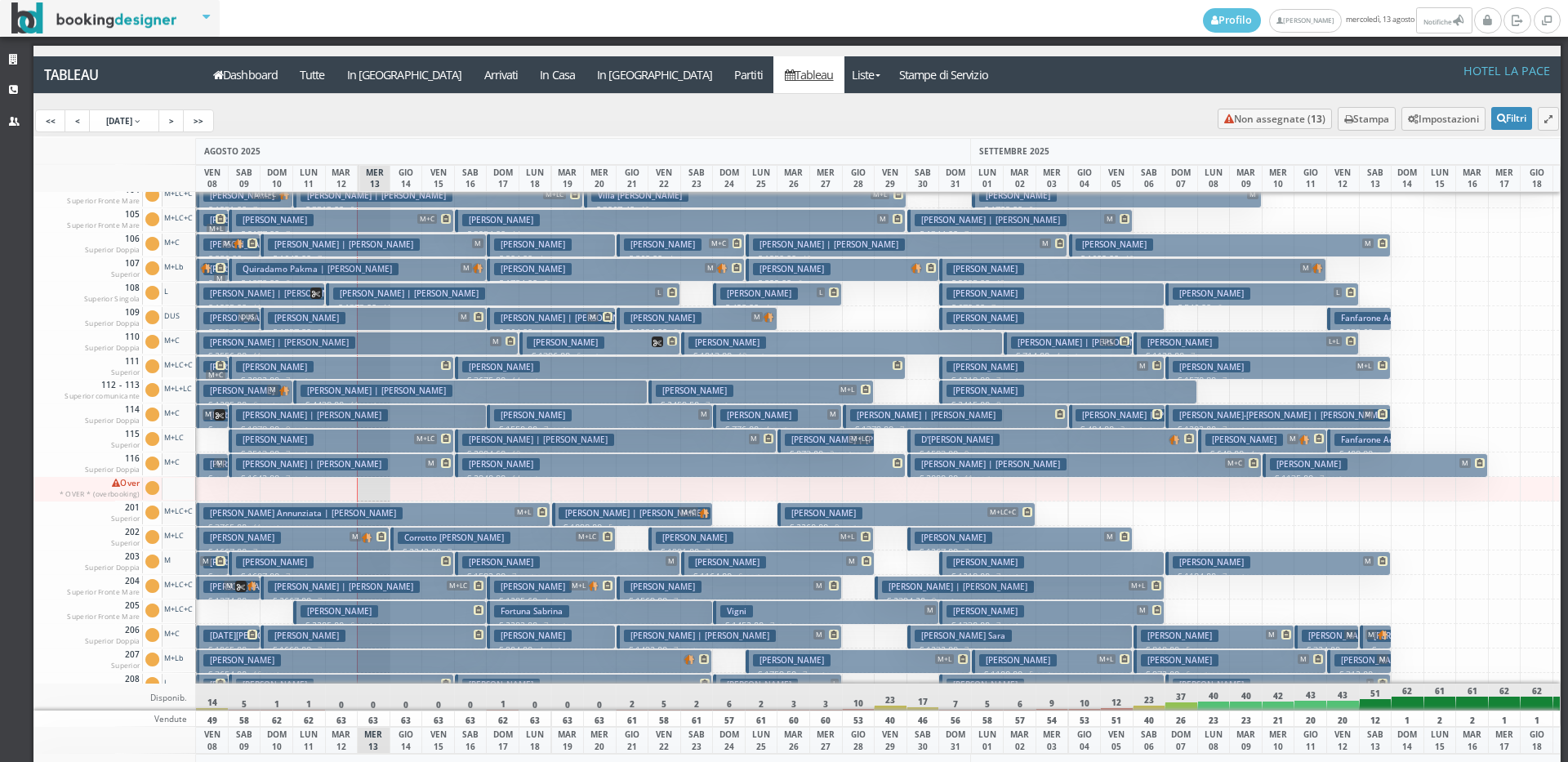
click at [1018, 606] on button "[PERSON_NAME] M € 1330.00 7 notti 2 Adulti" at bounding box center [1052, 612] width 226 height 24
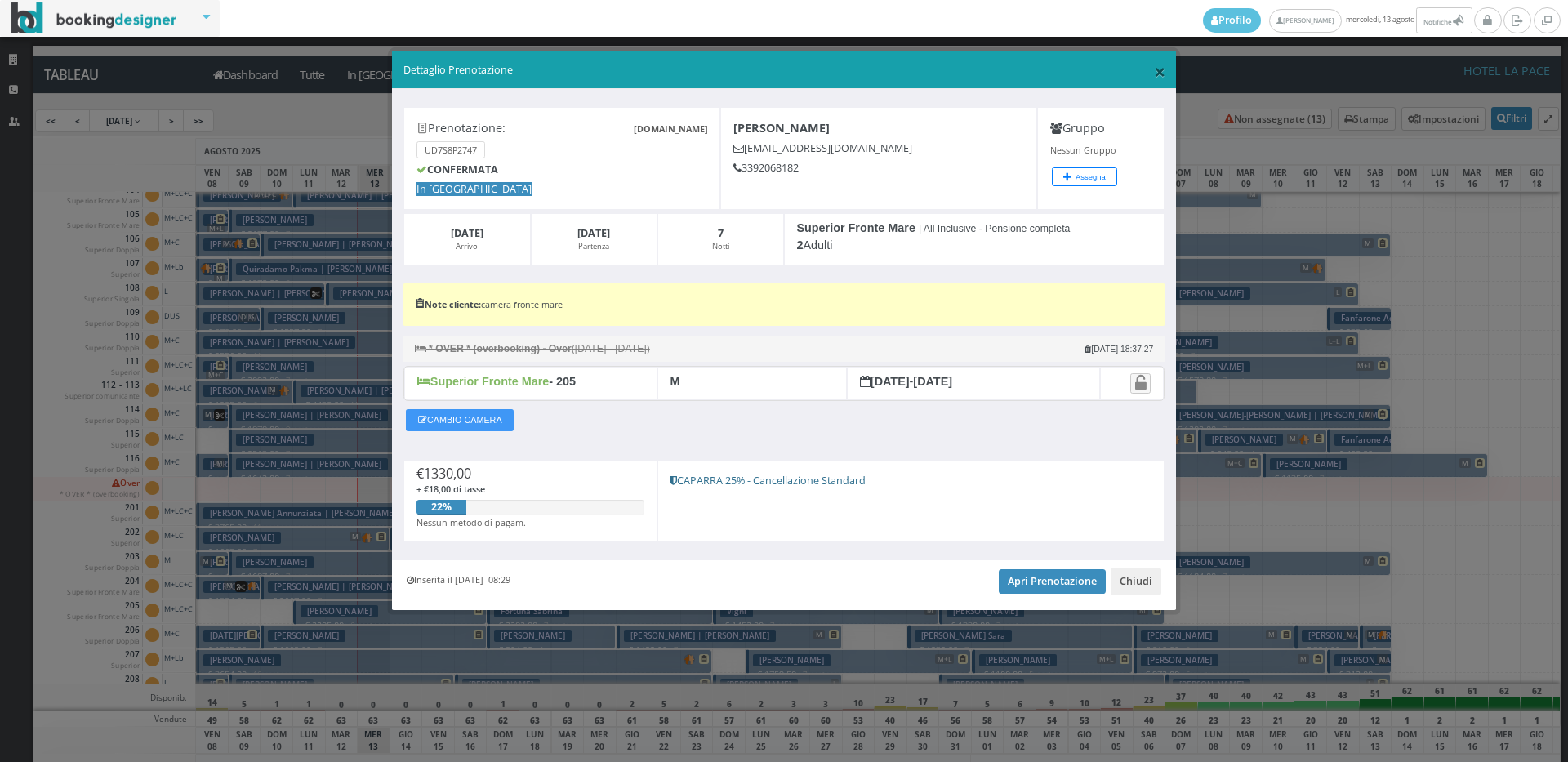
click at [1158, 71] on span "×" at bounding box center [1160, 71] width 11 height 28
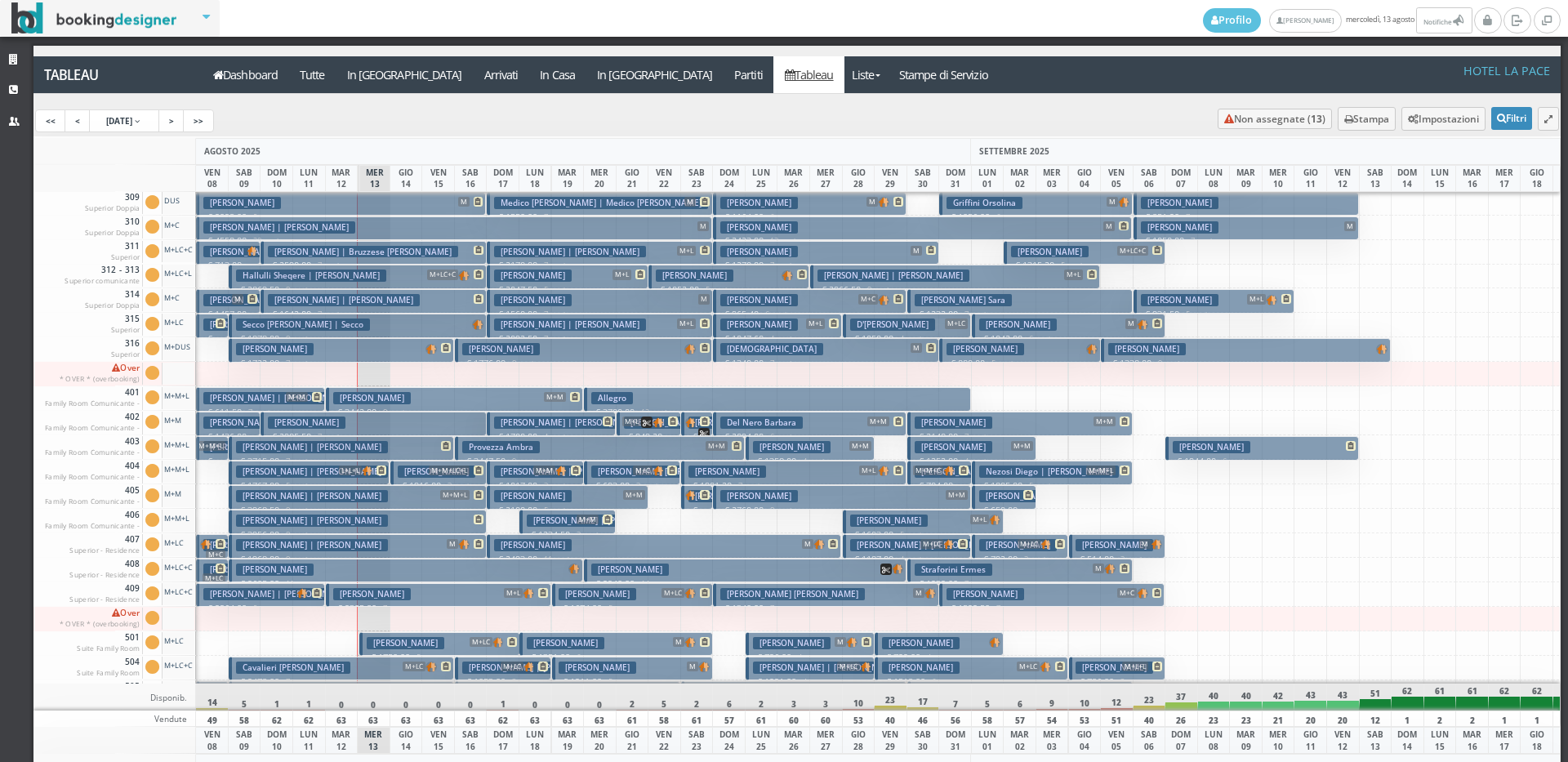
scroll to position [653, 0]
